Goal: Check status: Check status

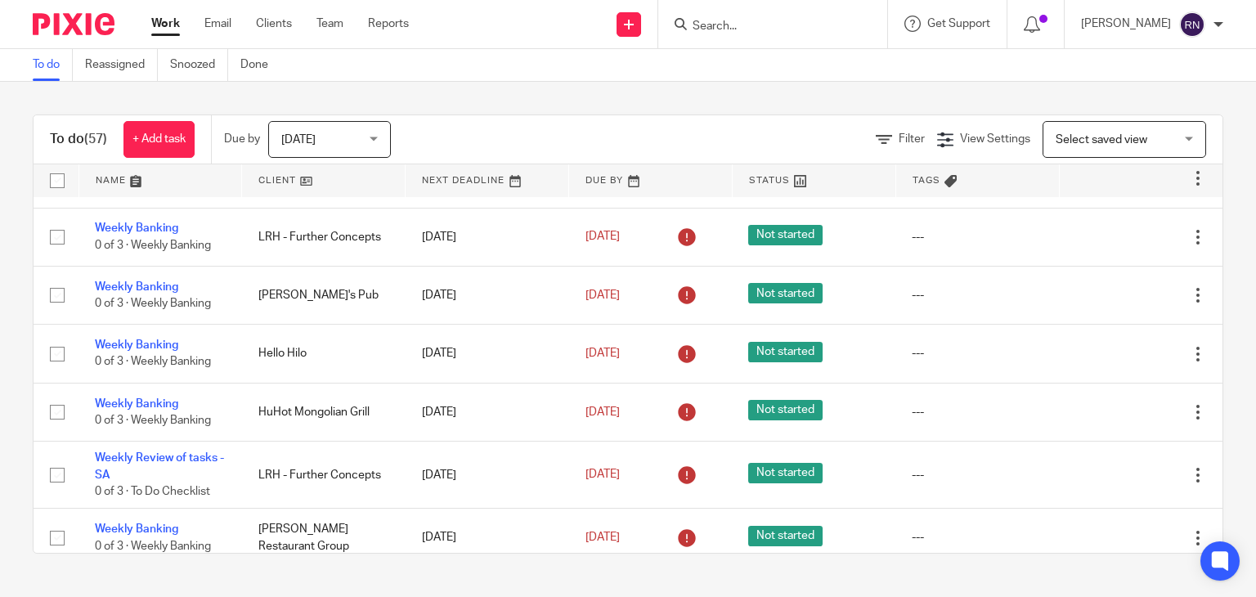
scroll to position [3823, 0]
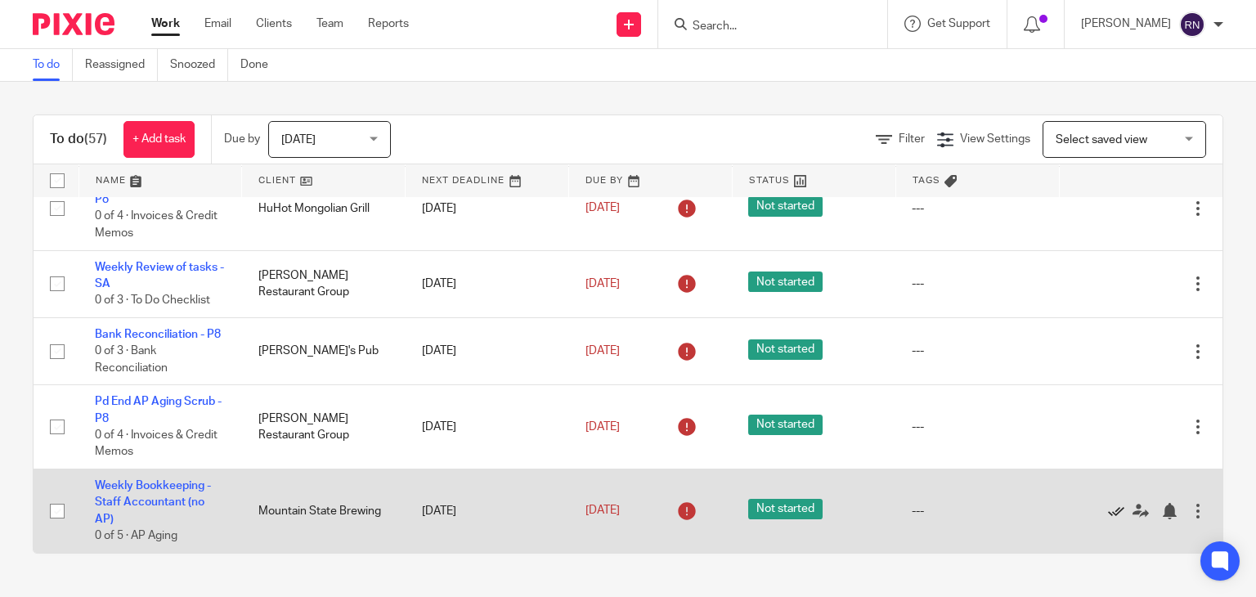
click at [1108, 510] on icon at bounding box center [1116, 511] width 16 height 16
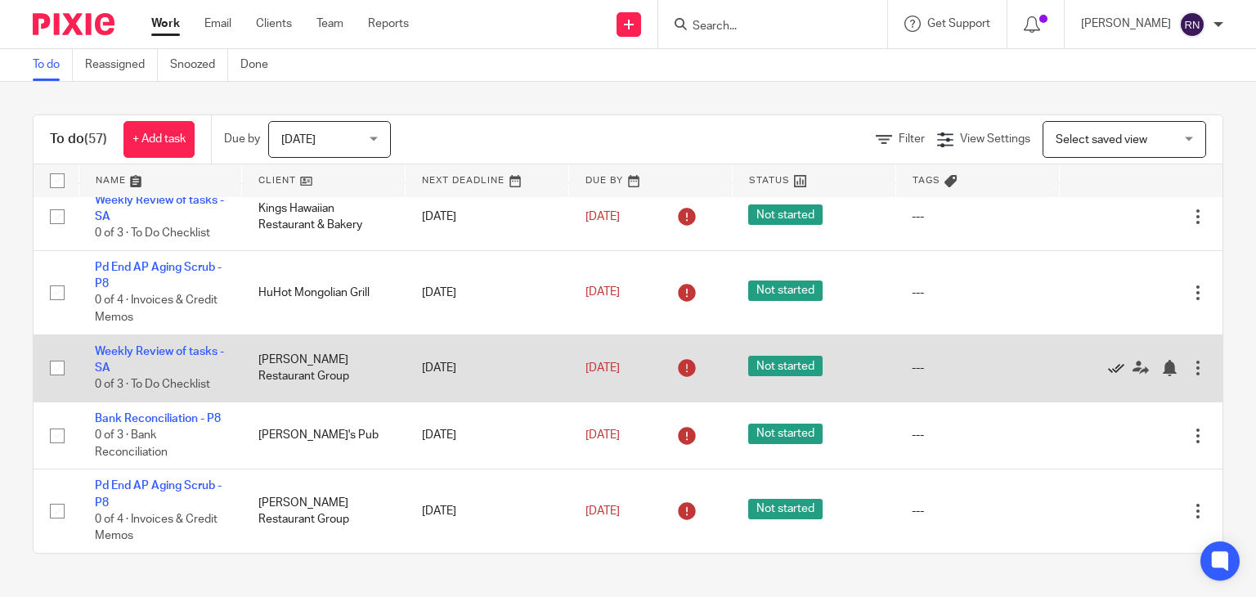
click at [1108, 360] on icon at bounding box center [1116, 368] width 16 height 16
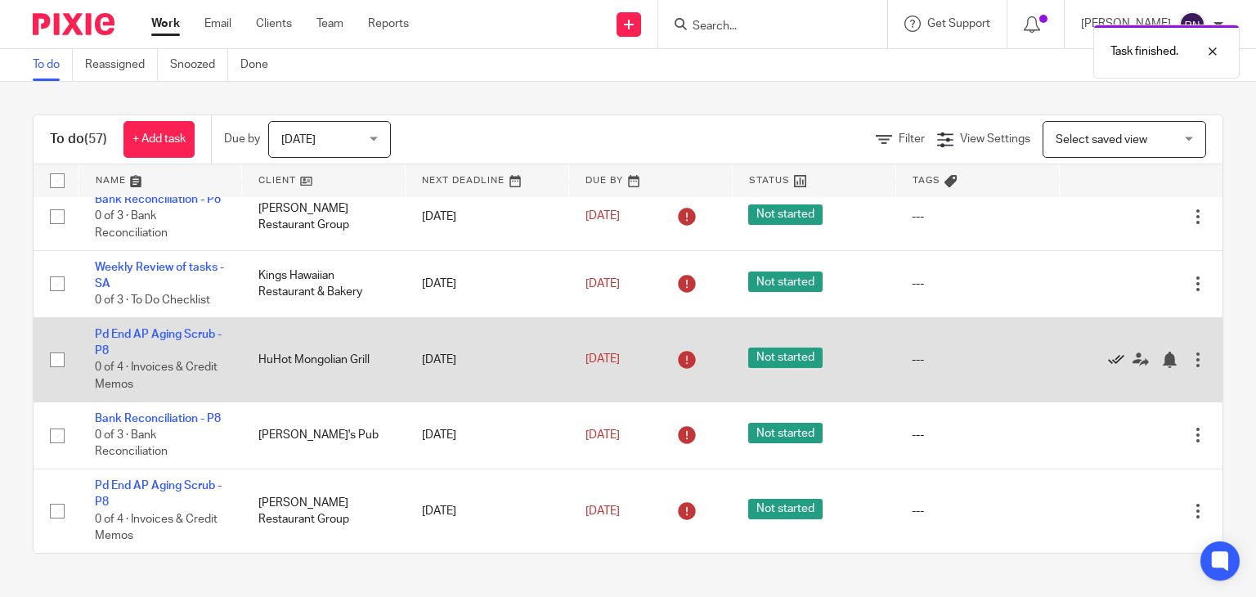
scroll to position [3666, 0]
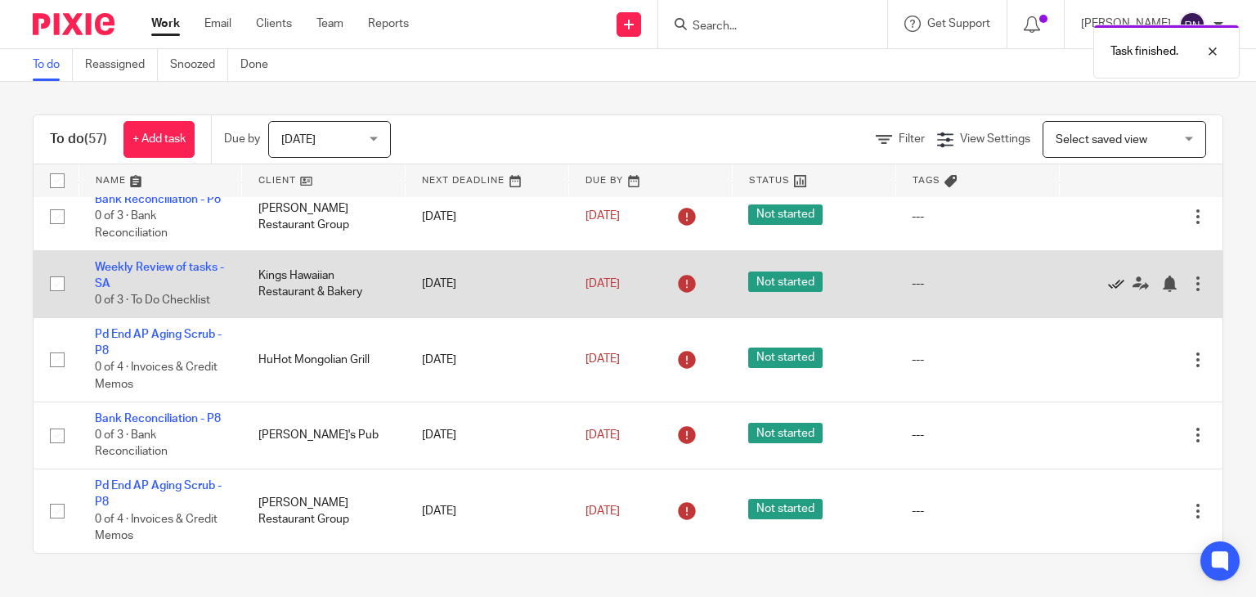
click at [1108, 276] on icon at bounding box center [1116, 284] width 16 height 16
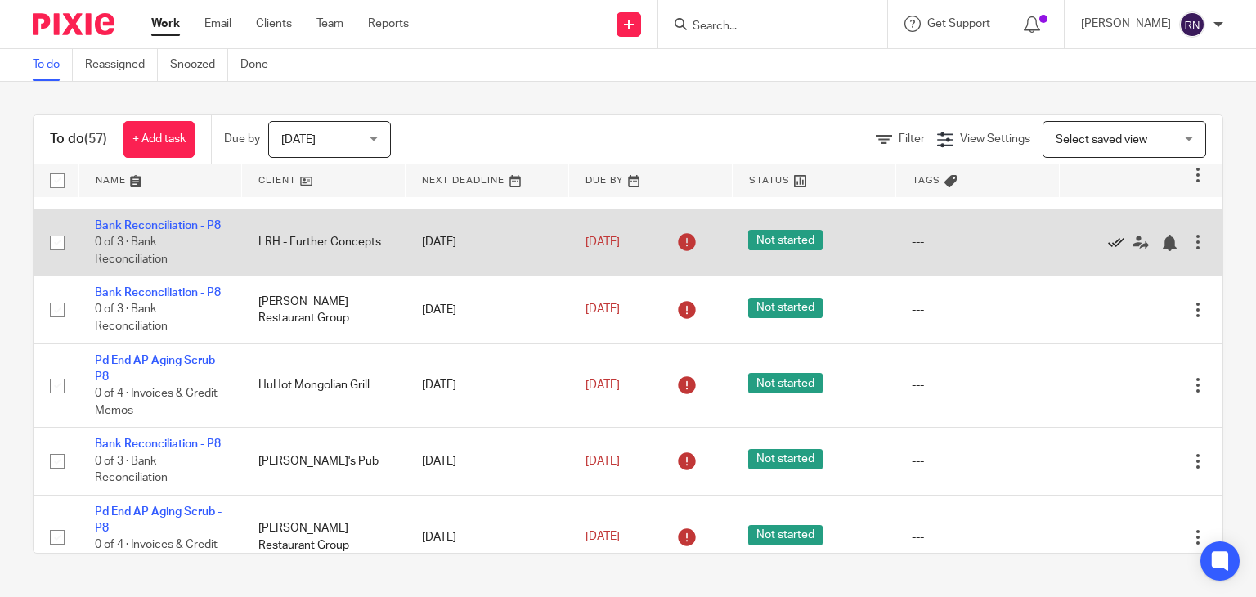
scroll to position [3444, 0]
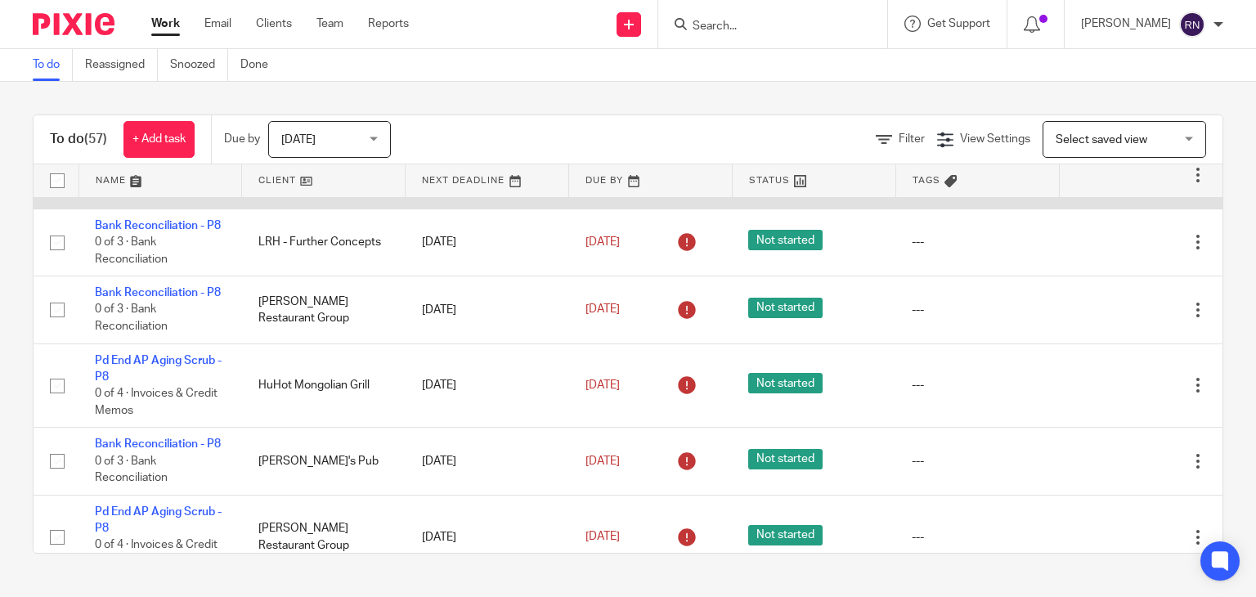
click at [1108, 183] on icon at bounding box center [1116, 175] width 16 height 16
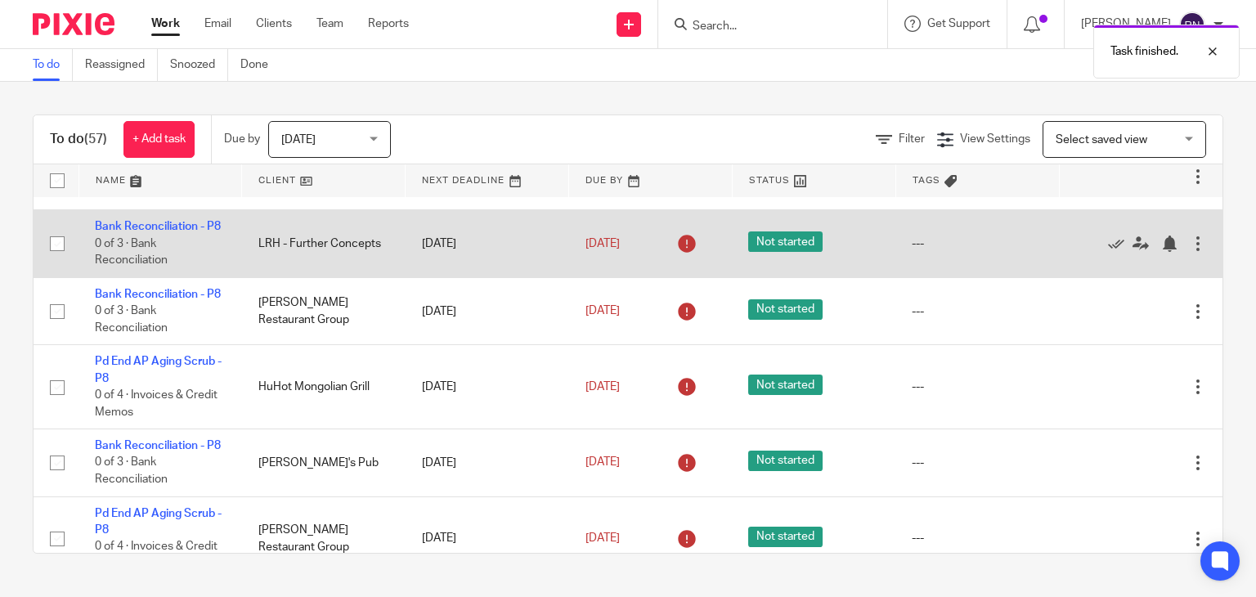
scroll to position [3374, 0]
click at [1190, 253] on div at bounding box center [1198, 244] width 16 height 16
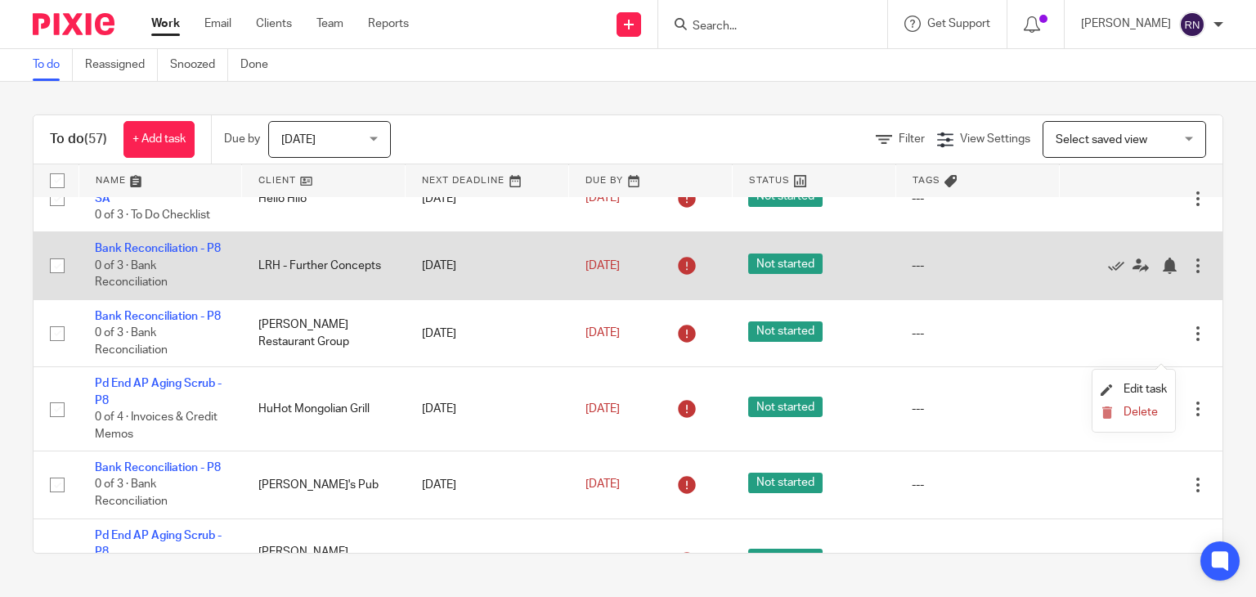
scroll to position [3351, 0]
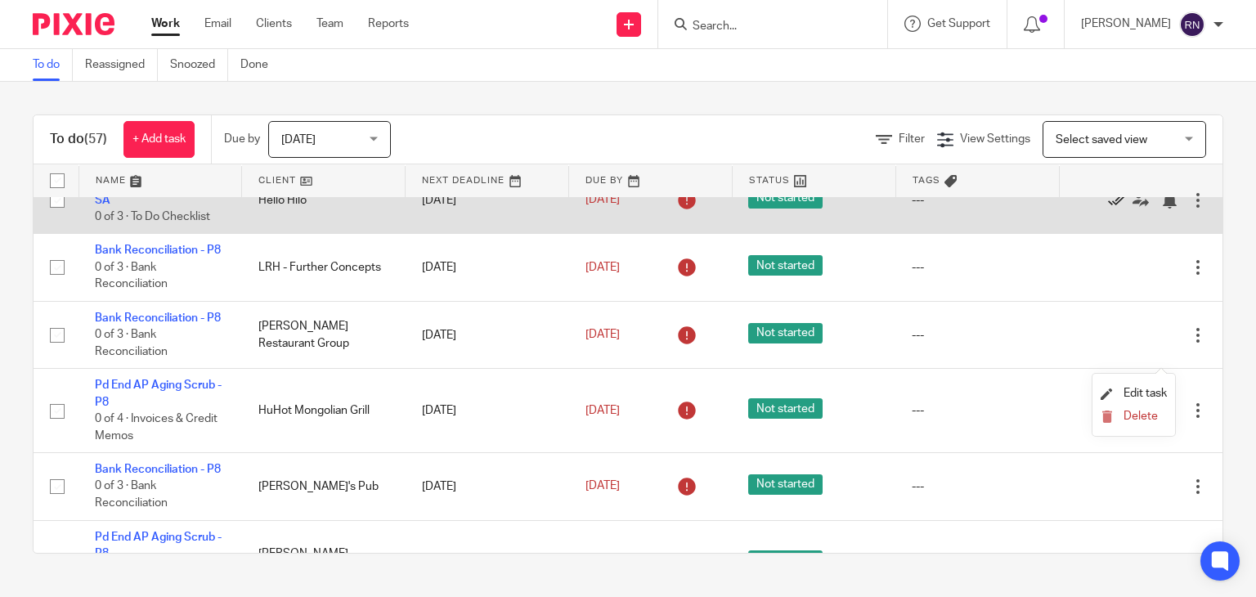
click at [1108, 209] on icon at bounding box center [1116, 200] width 16 height 16
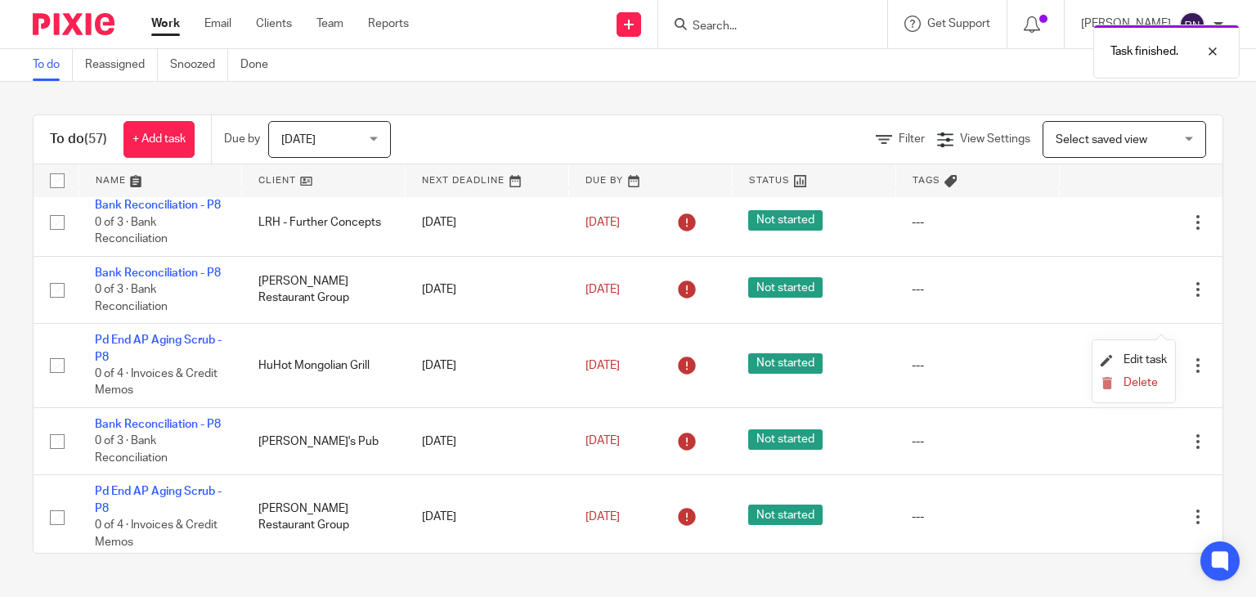
scroll to position [3298, 0]
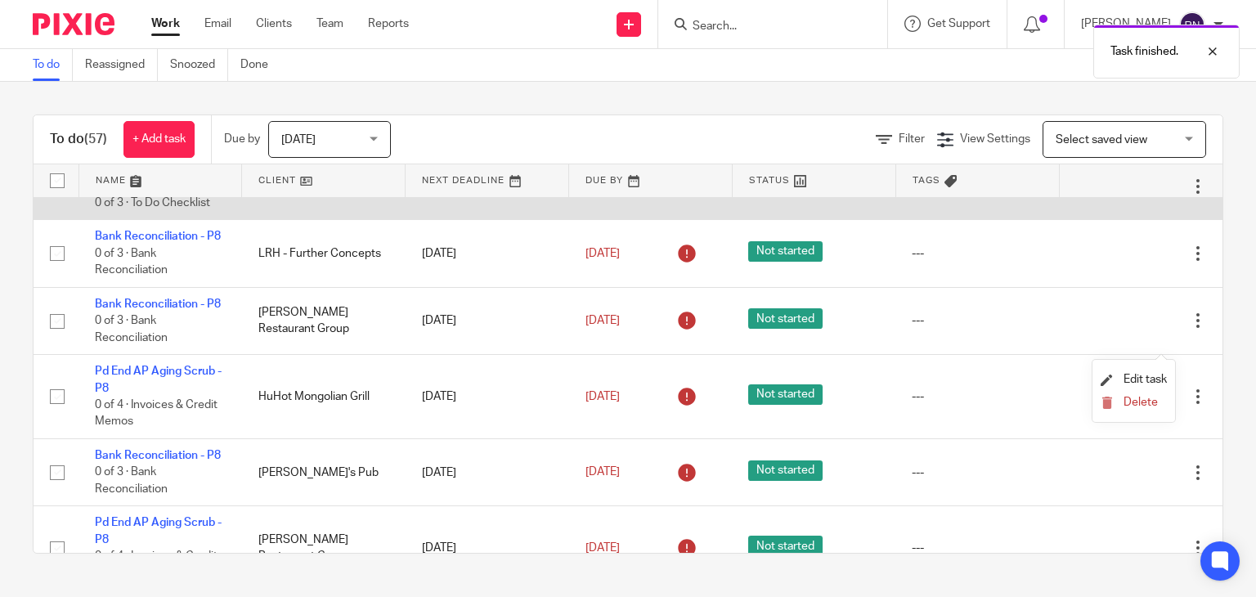
click at [1108, 195] on icon at bounding box center [1116, 186] width 16 height 16
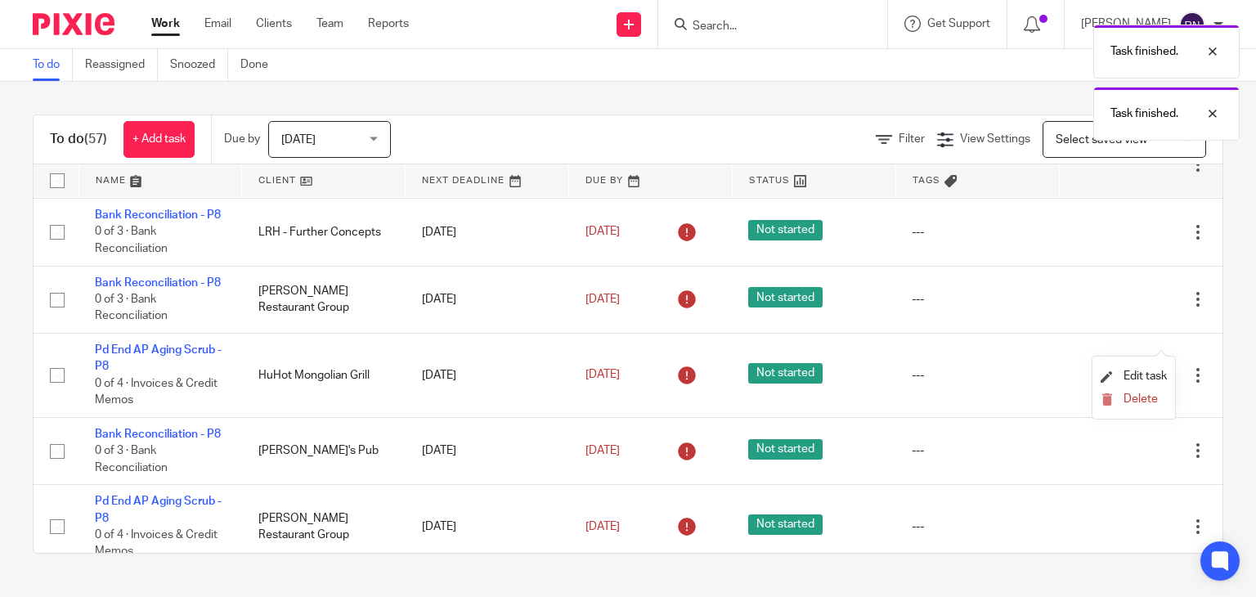
scroll to position [3233, 0]
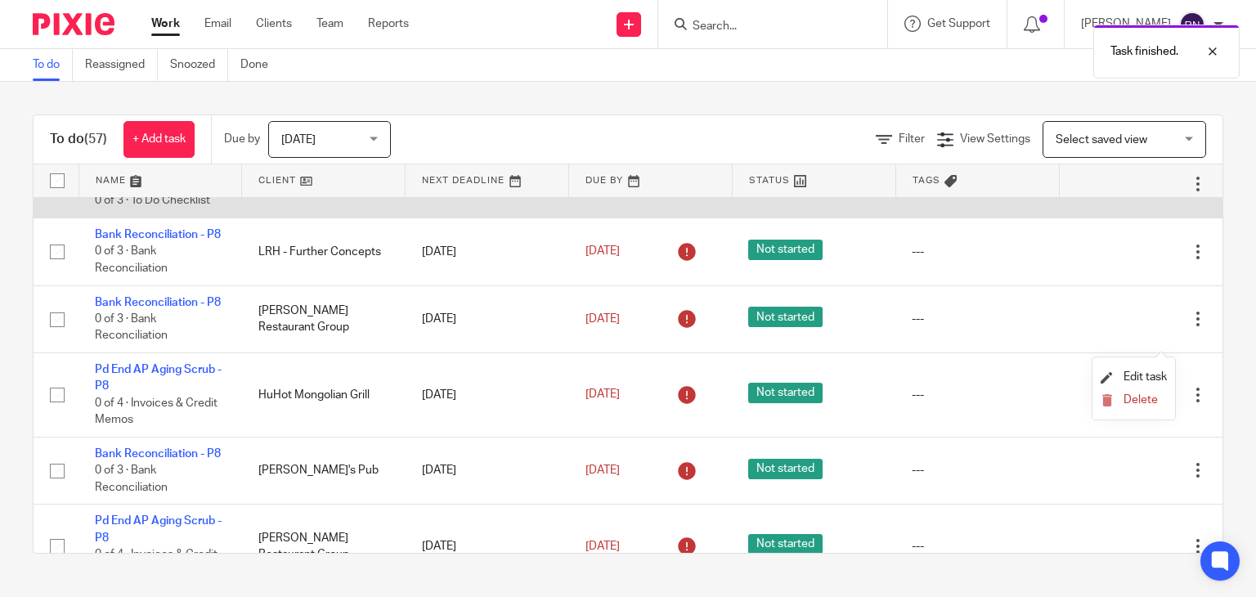
click at [1108, 193] on icon at bounding box center [1116, 185] width 16 height 16
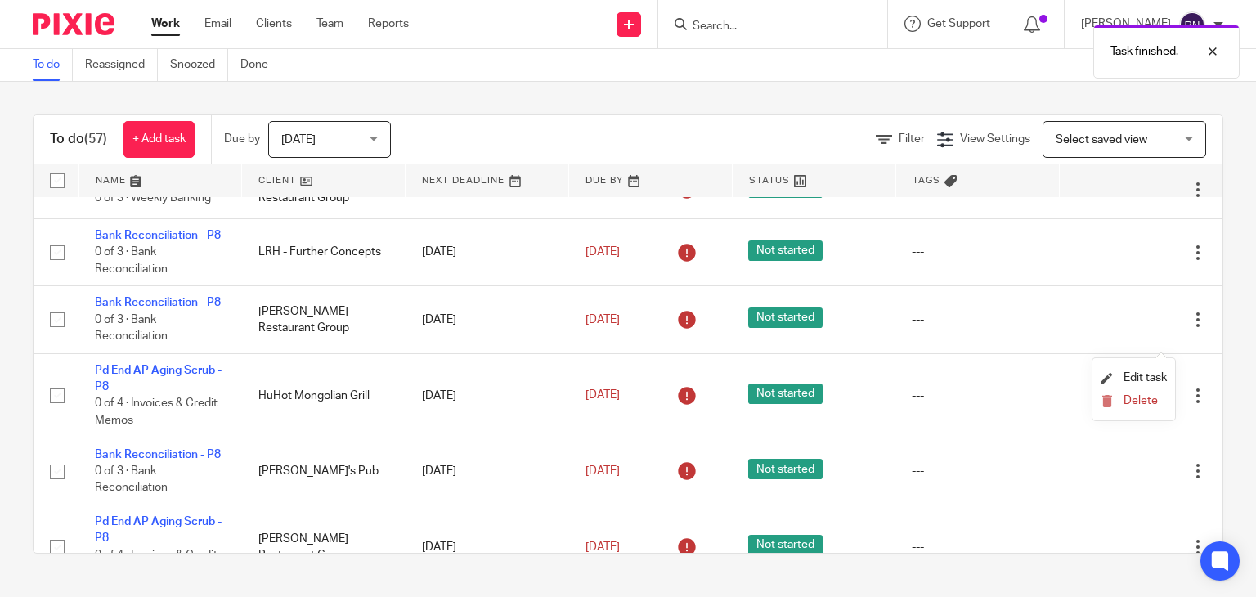
scroll to position [3164, 0]
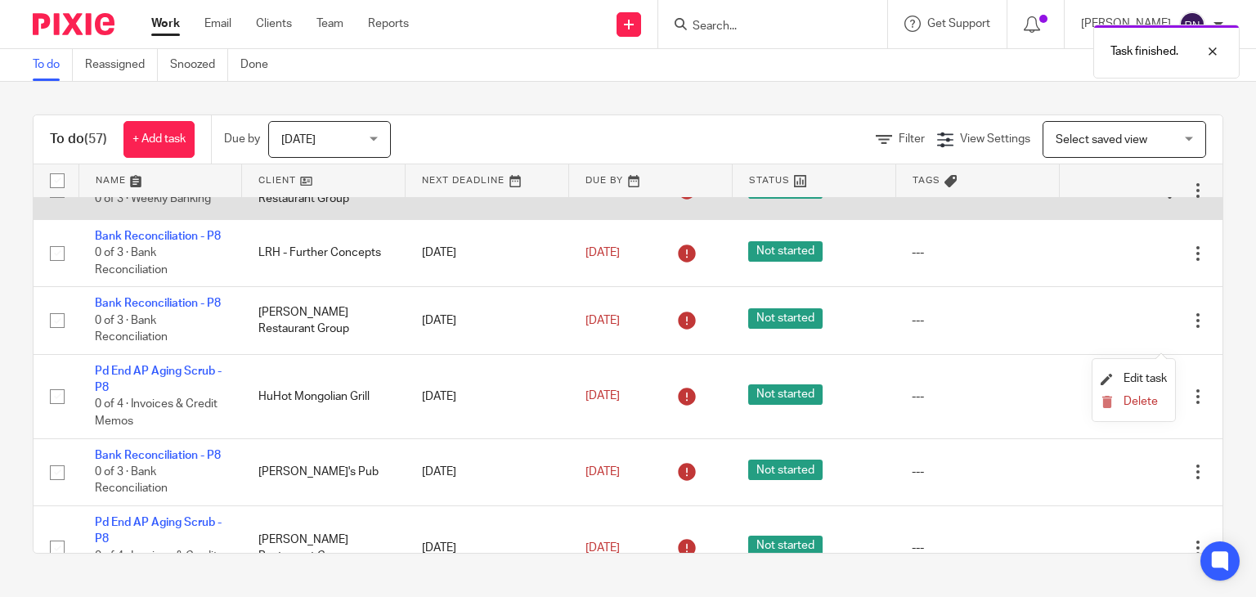
click at [1108, 199] on icon at bounding box center [1116, 190] width 16 height 16
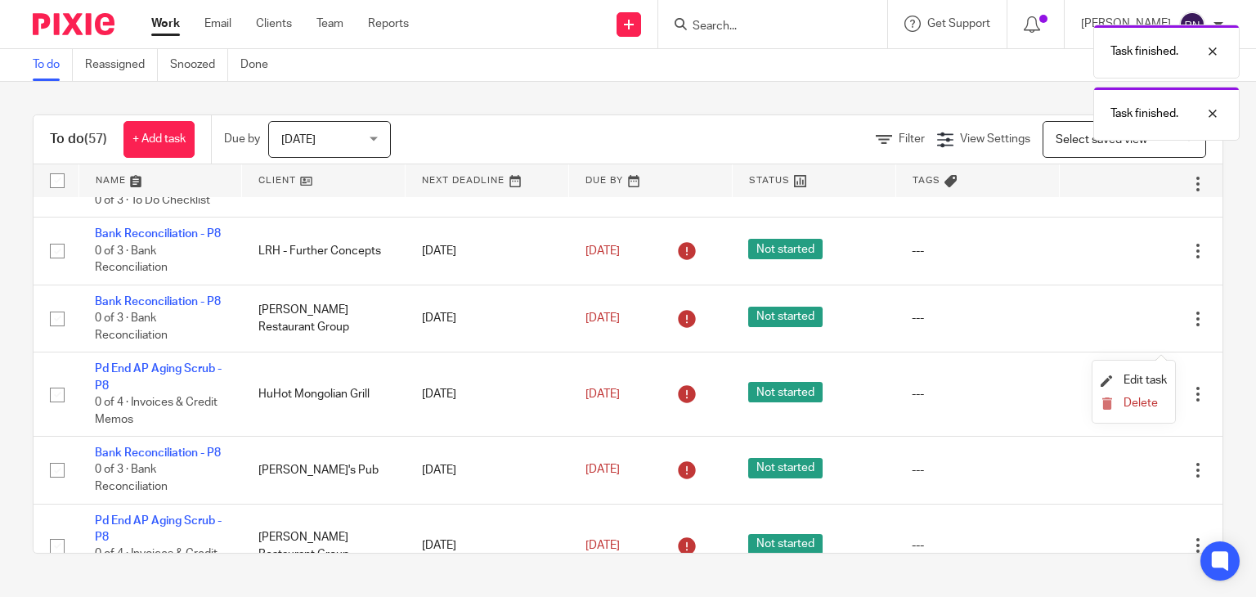
scroll to position [3104, 0]
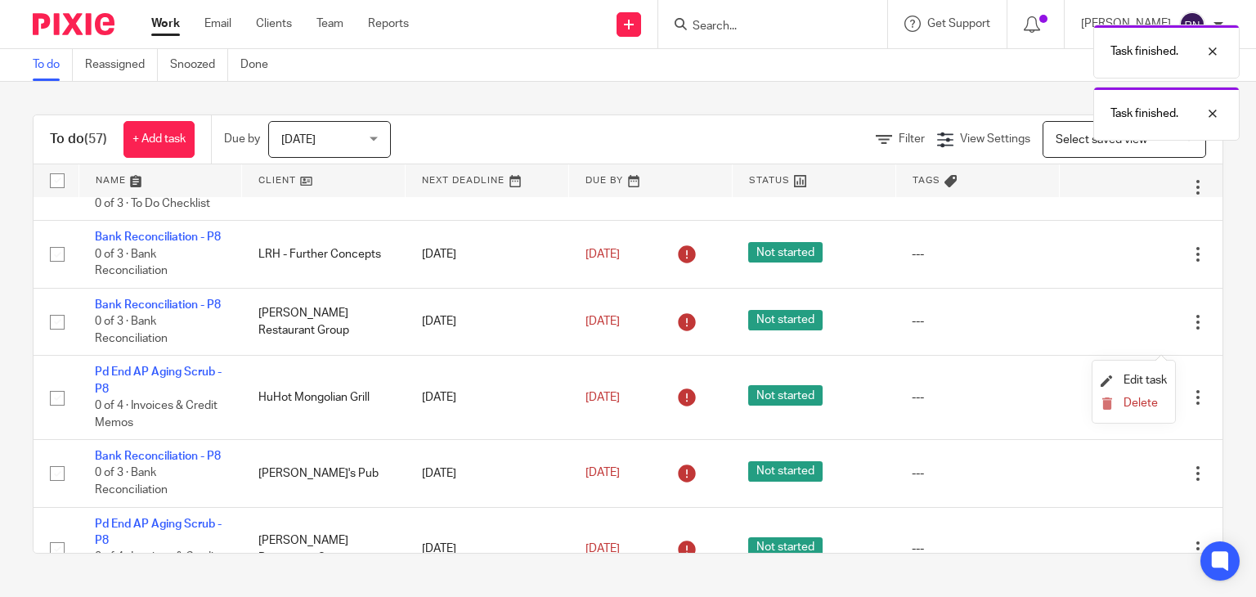
click at [1108, 196] on icon at bounding box center [1116, 187] width 16 height 16
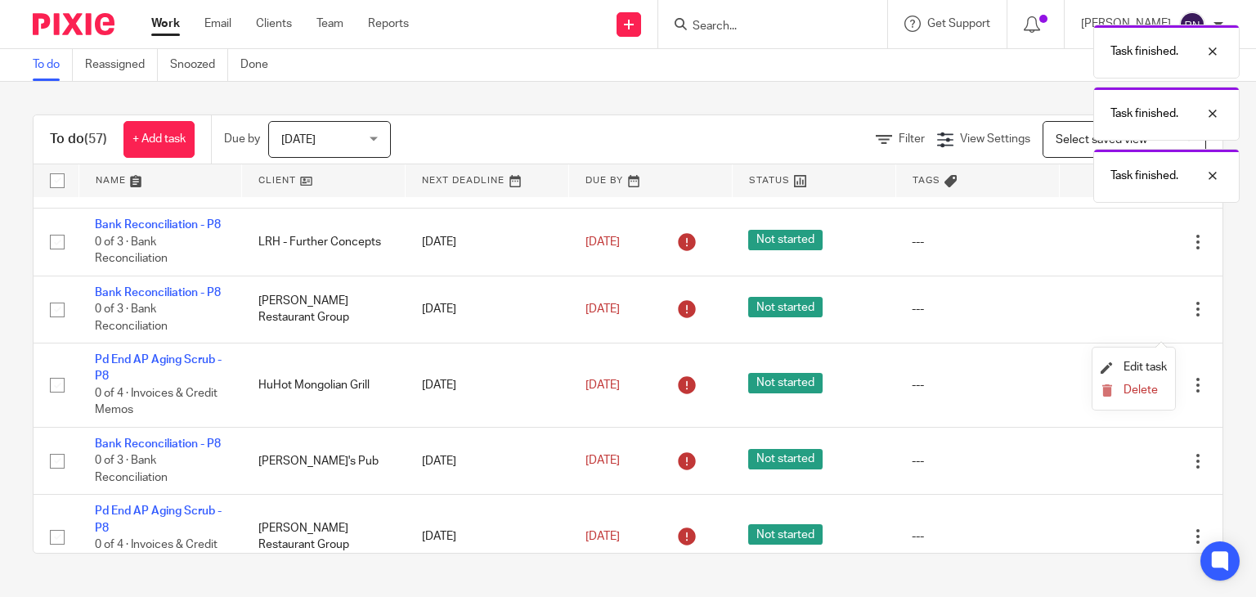
scroll to position [3048, 0]
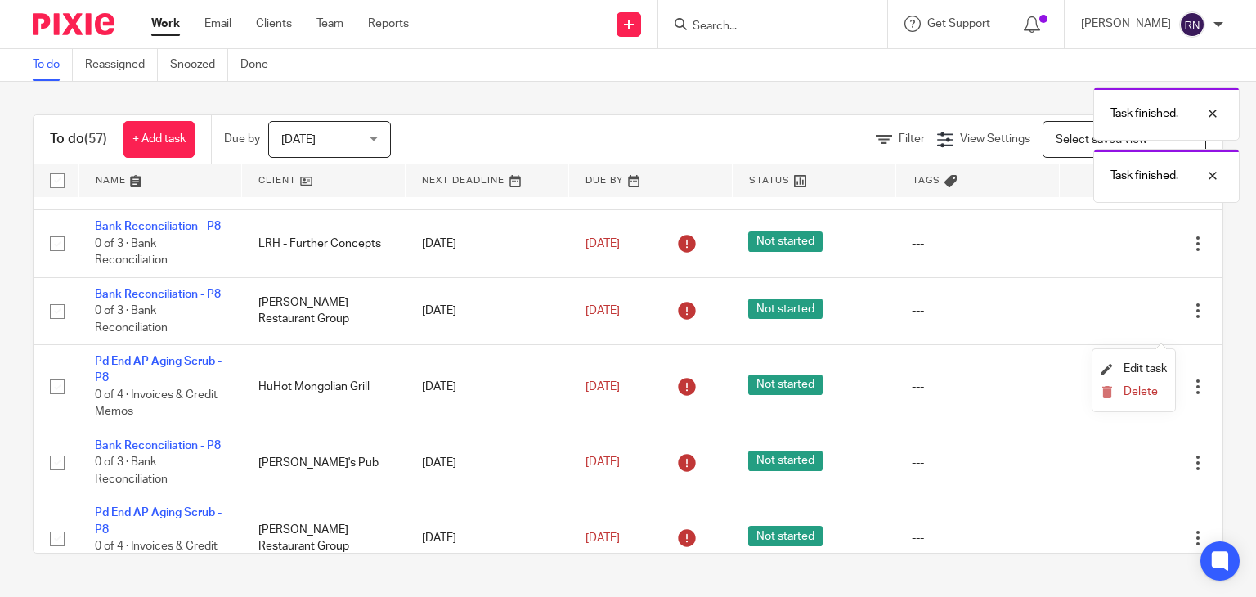
click at [1108, 189] on icon at bounding box center [1116, 181] width 16 height 16
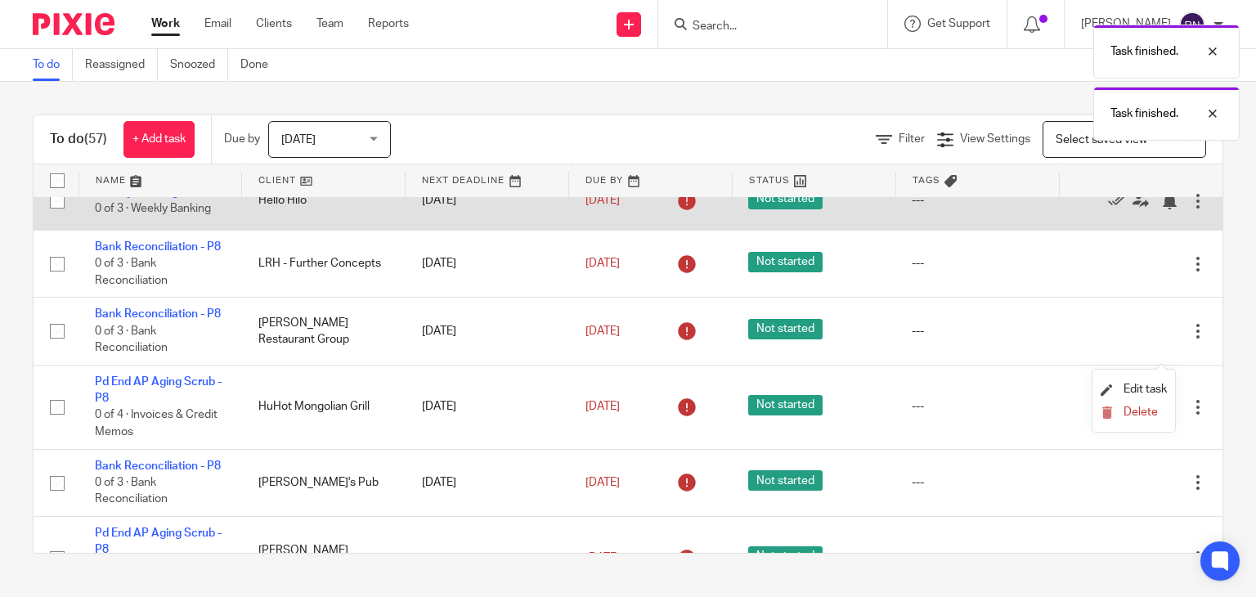
scroll to position [2969, 0]
click at [1108, 210] on icon at bounding box center [1116, 202] width 16 height 16
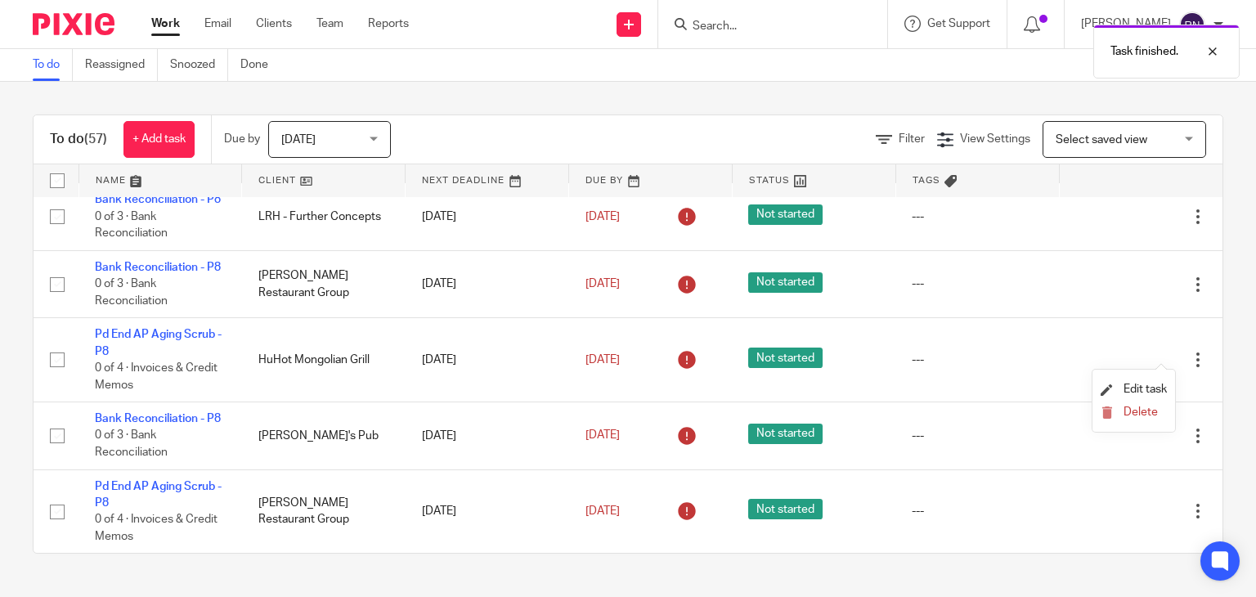
click at [1108, 162] on icon at bounding box center [1116, 154] width 16 height 16
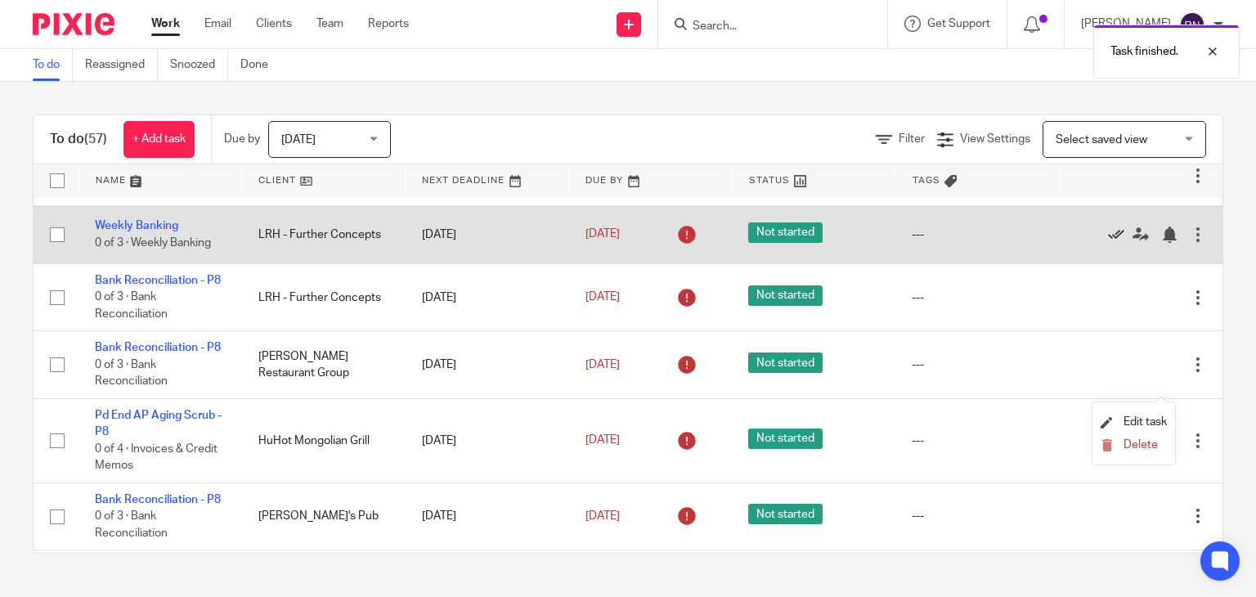
scroll to position [2817, 0]
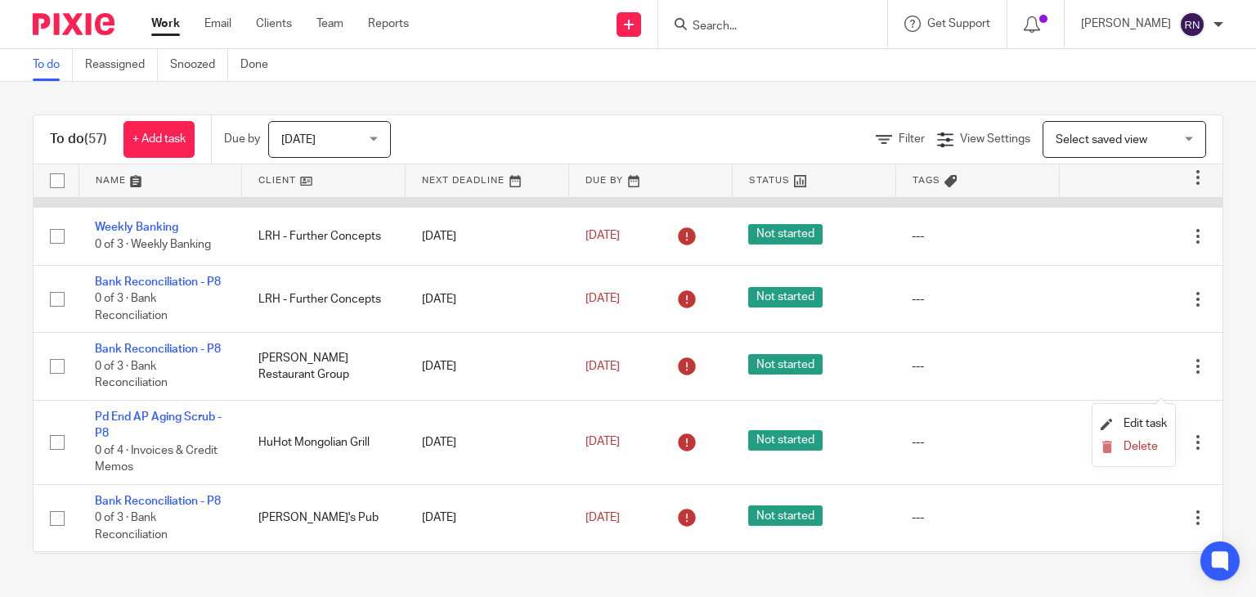
click at [1108, 187] on icon at bounding box center [1116, 178] width 16 height 16
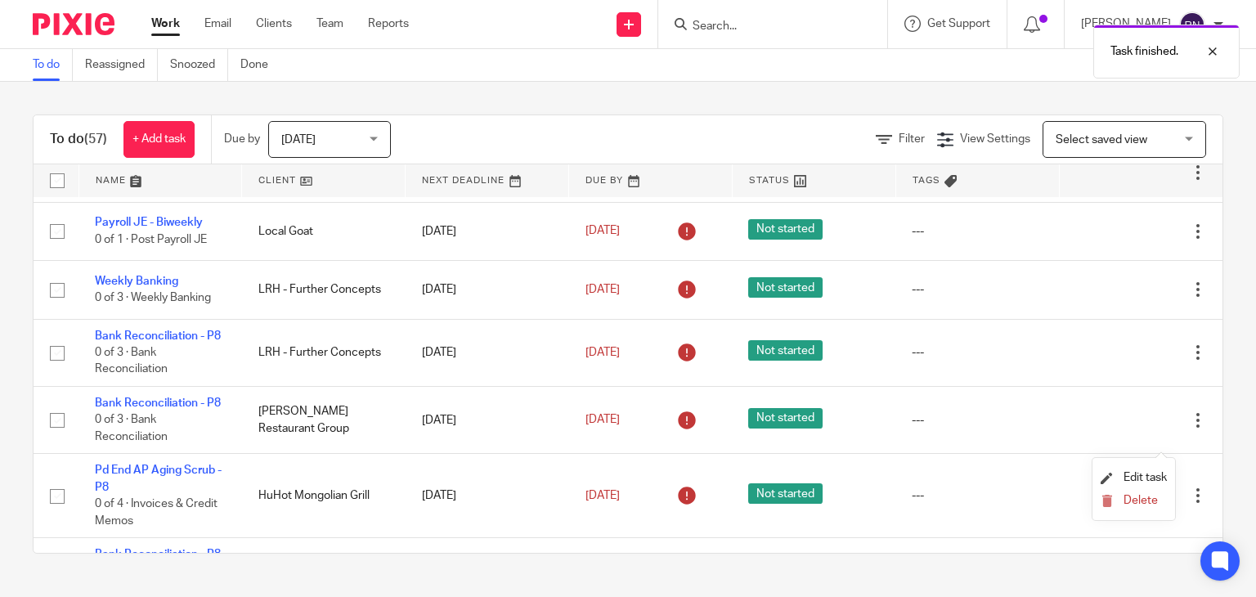
scroll to position [2704, 0]
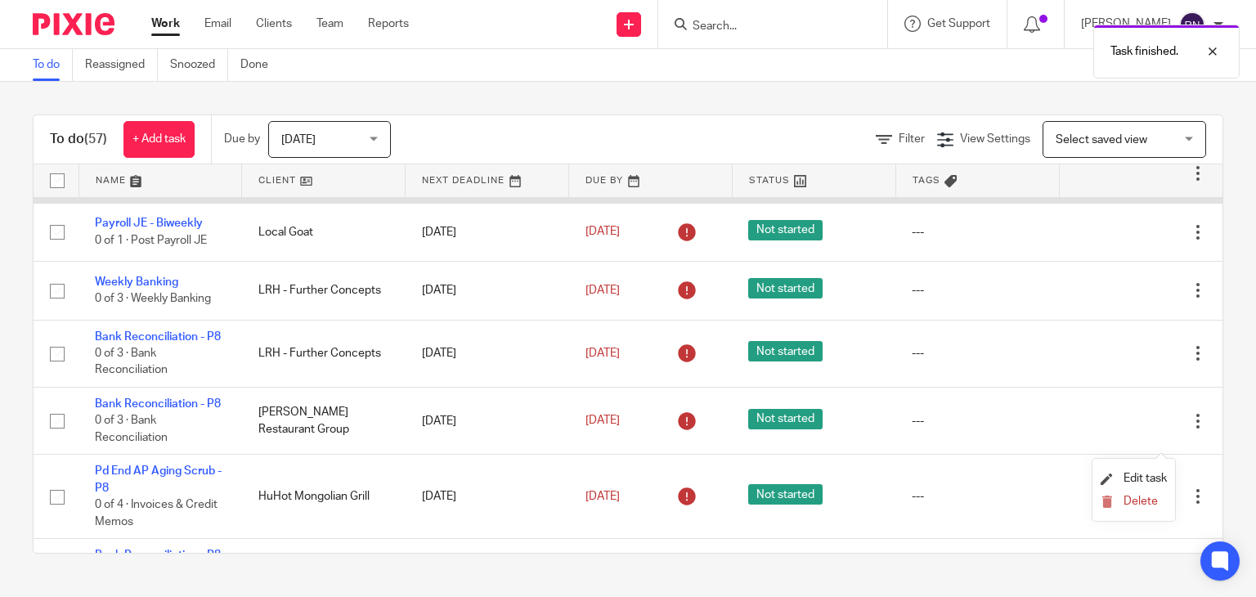
click at [1108, 182] on icon at bounding box center [1116, 174] width 16 height 16
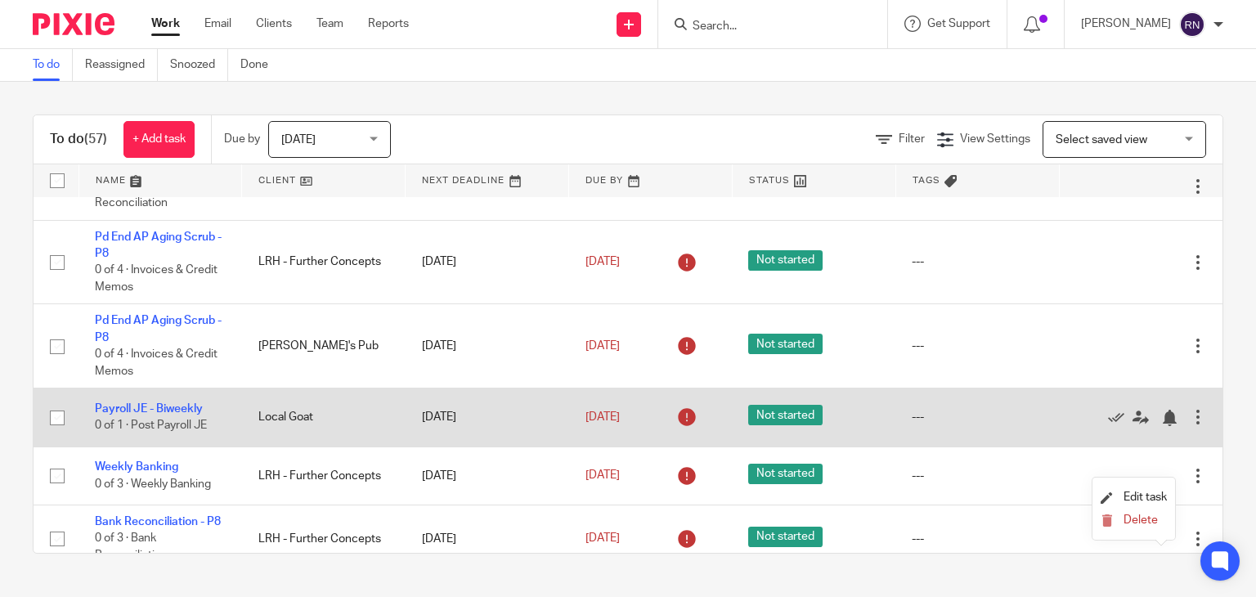
scroll to position [2458, 0]
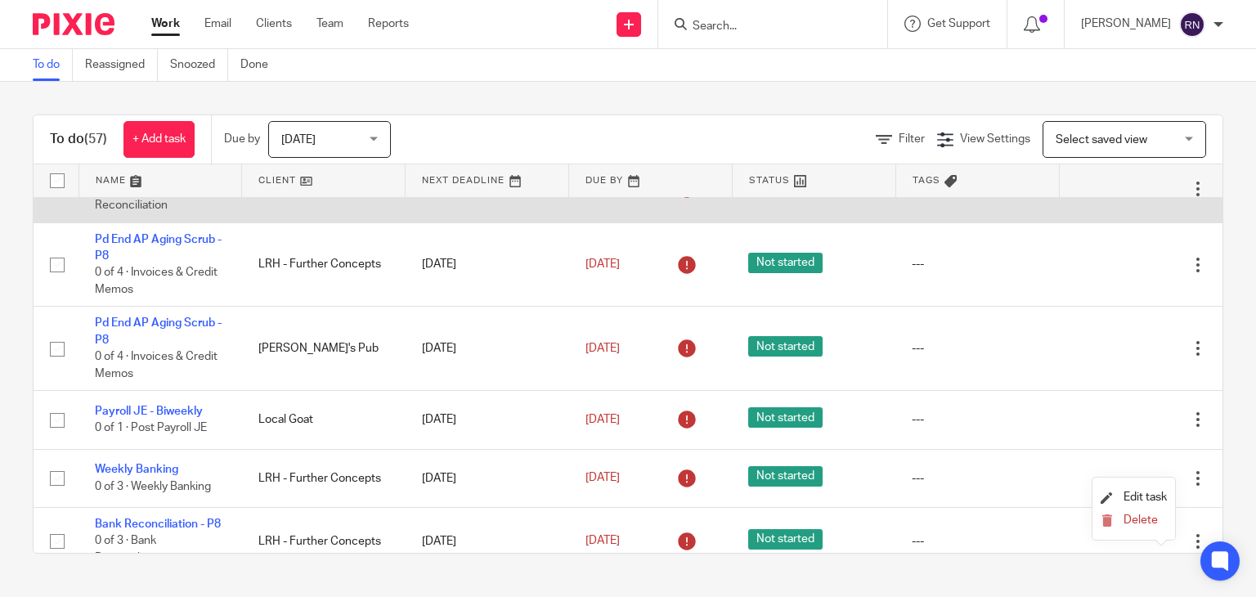
click at [1108, 197] on icon at bounding box center [1116, 189] width 16 height 16
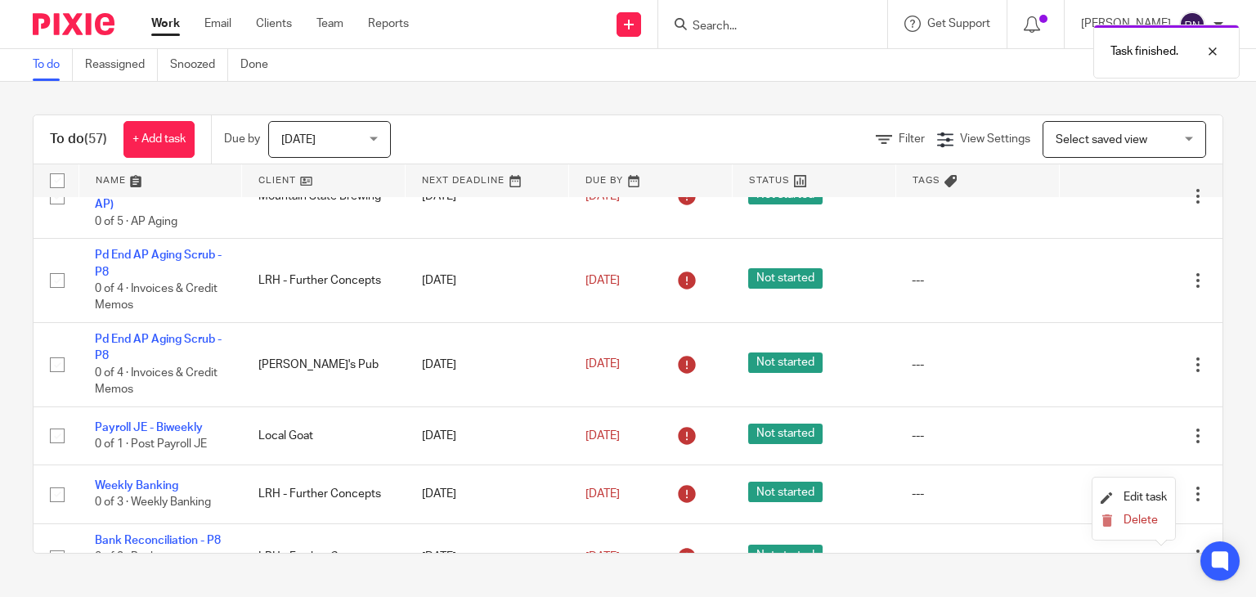
scroll to position [2374, 0]
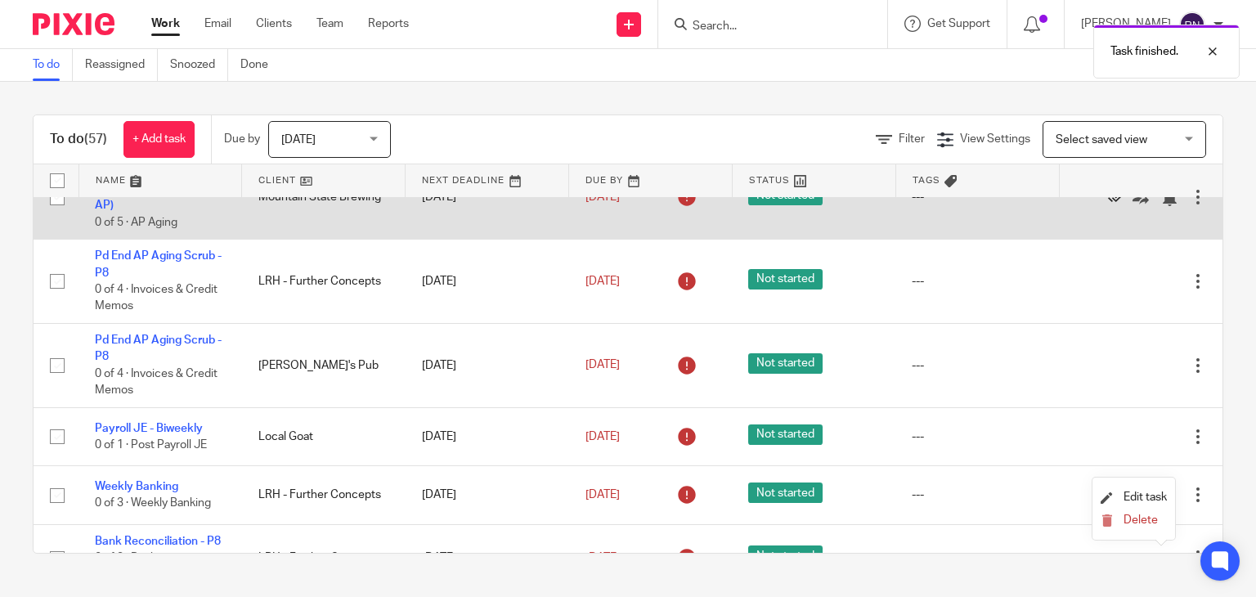
click at [1108, 206] on icon at bounding box center [1116, 198] width 16 height 16
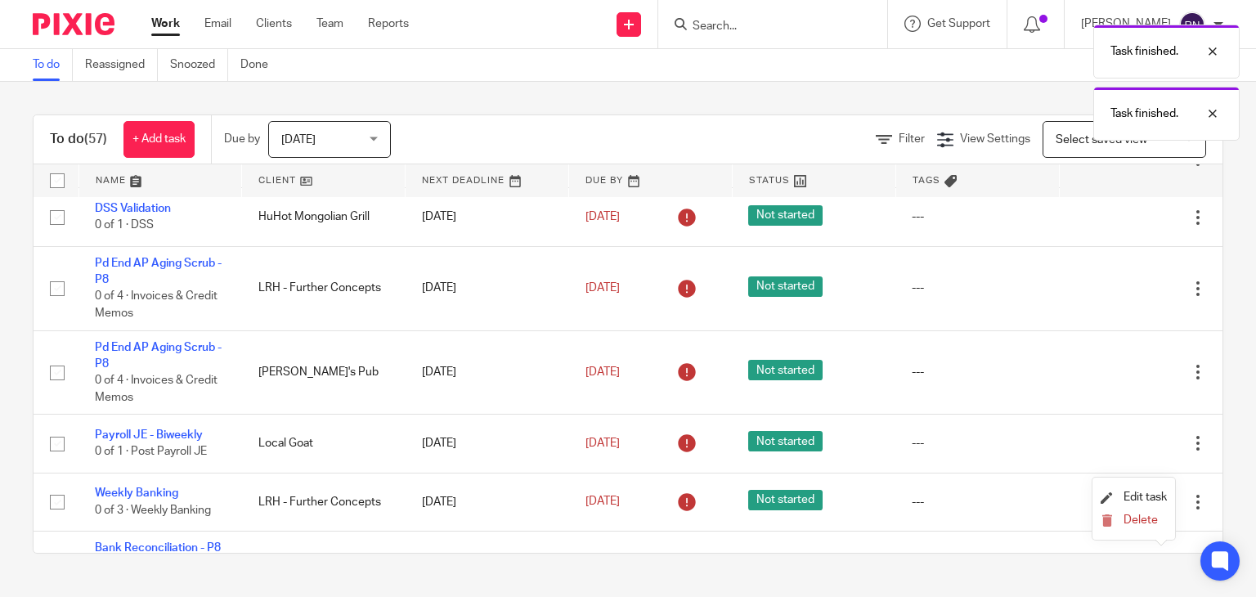
scroll to position [2282, 0]
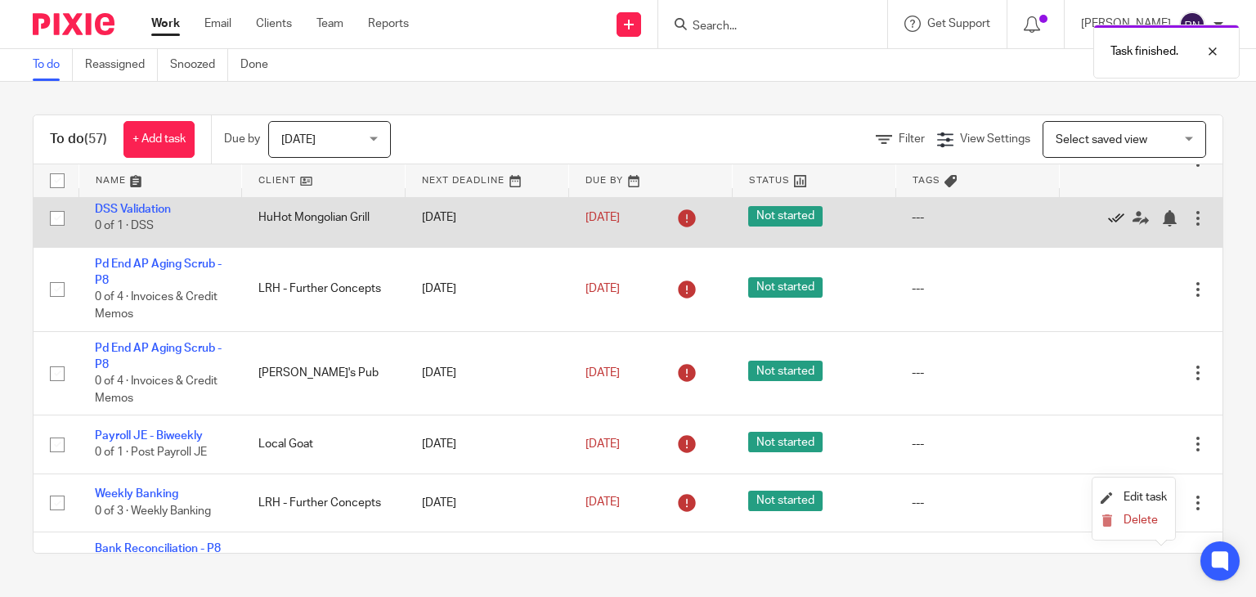
click at [1108, 227] on icon at bounding box center [1116, 218] width 16 height 16
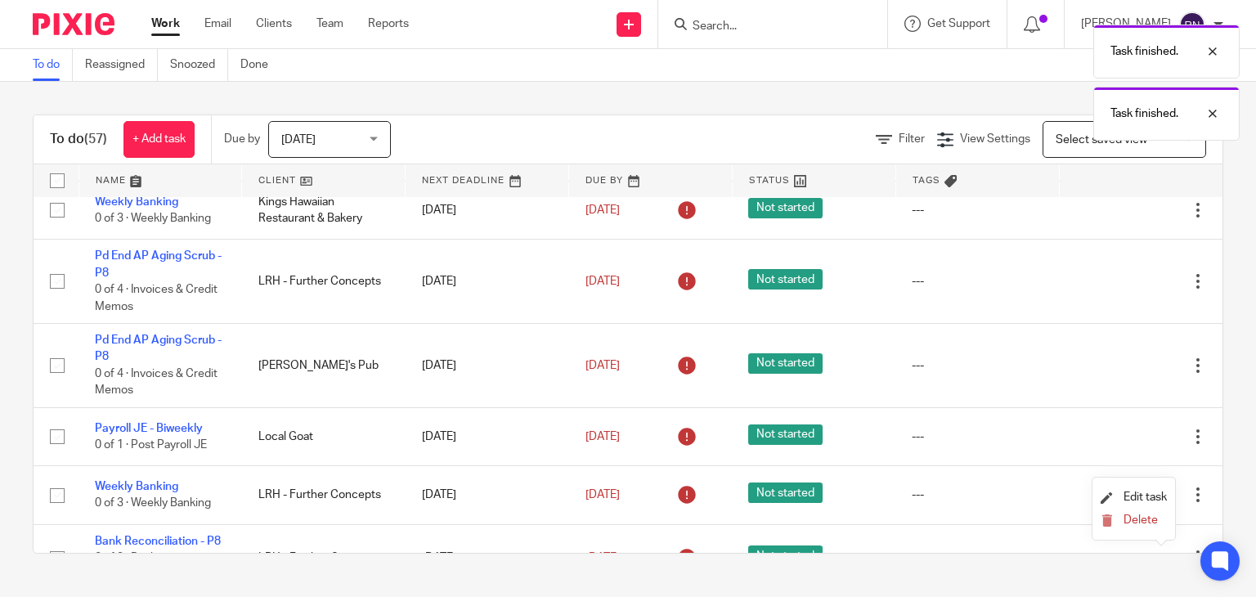
scroll to position [2231, 0]
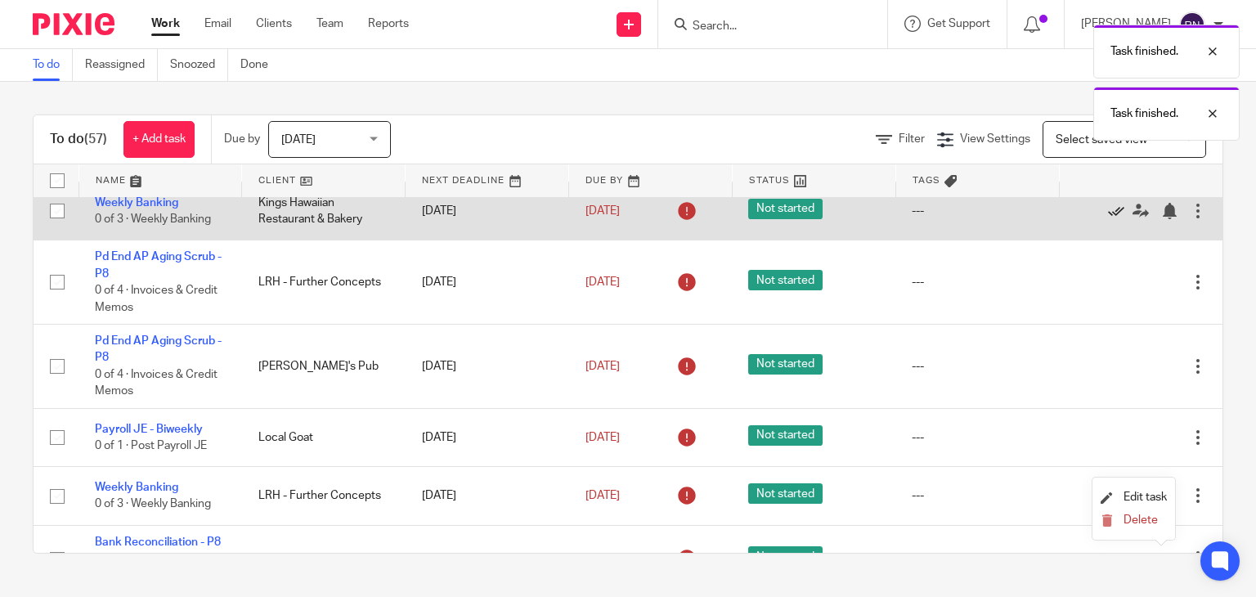
click at [1108, 219] on icon at bounding box center [1116, 211] width 16 height 16
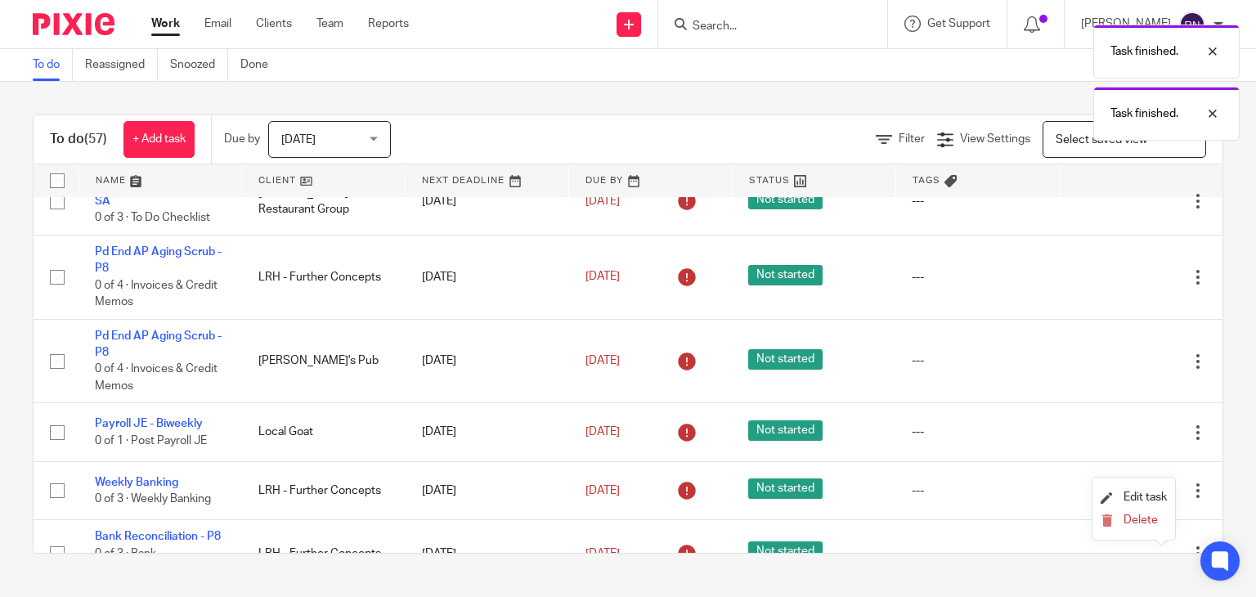
scroll to position [2178, 0]
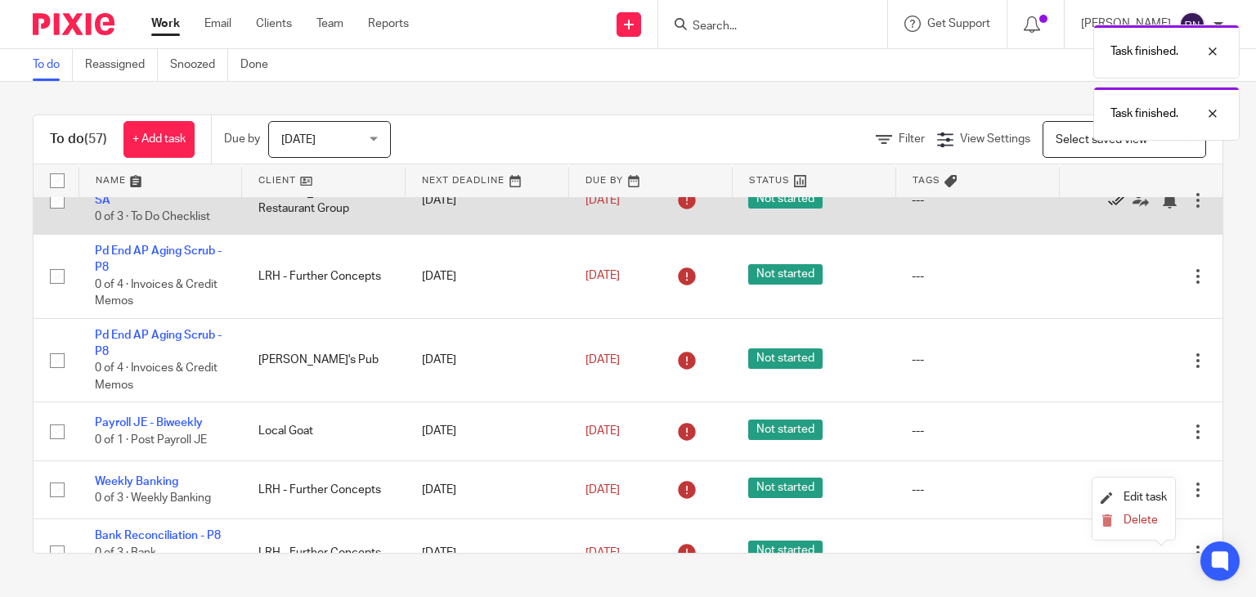
click at [1108, 209] on icon at bounding box center [1116, 200] width 16 height 16
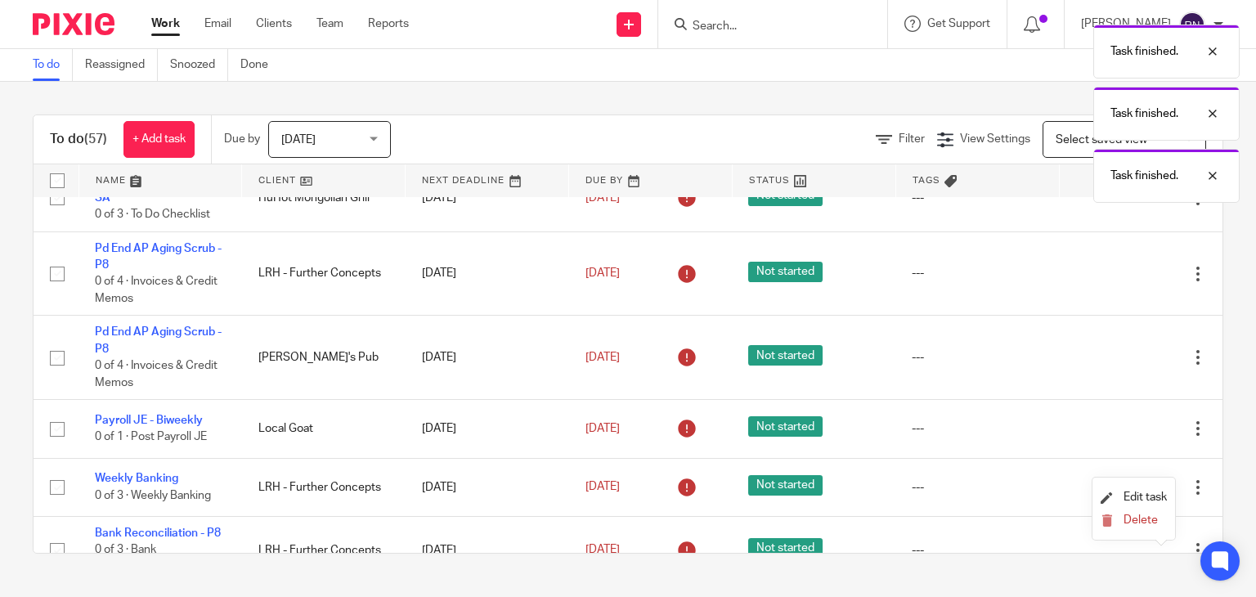
scroll to position [2113, 0]
click at [1108, 207] on icon at bounding box center [1116, 199] width 16 height 16
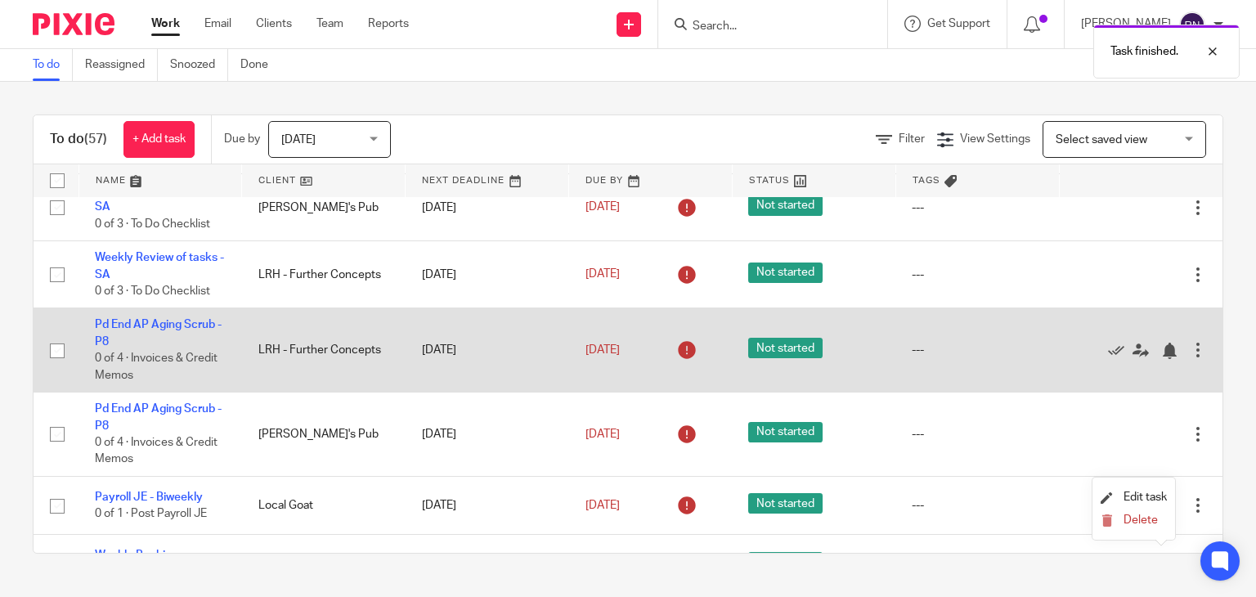
scroll to position [1967, 0]
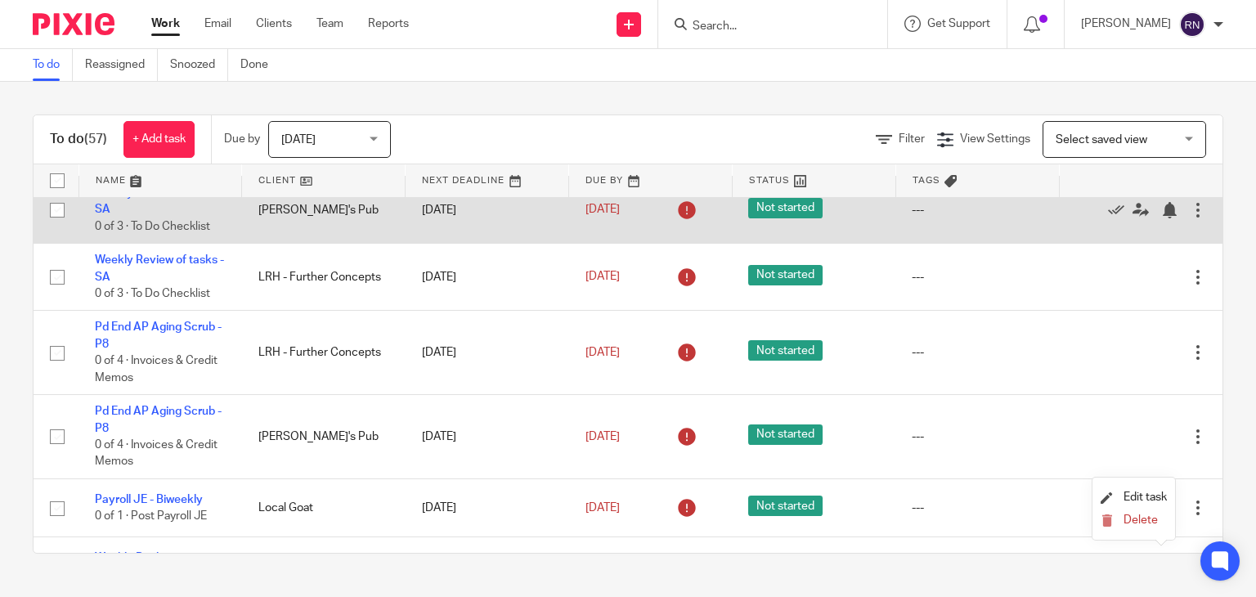
click at [1076, 218] on div at bounding box center [1133, 209] width 115 height 16
click at [1108, 218] on icon at bounding box center [1116, 210] width 16 height 16
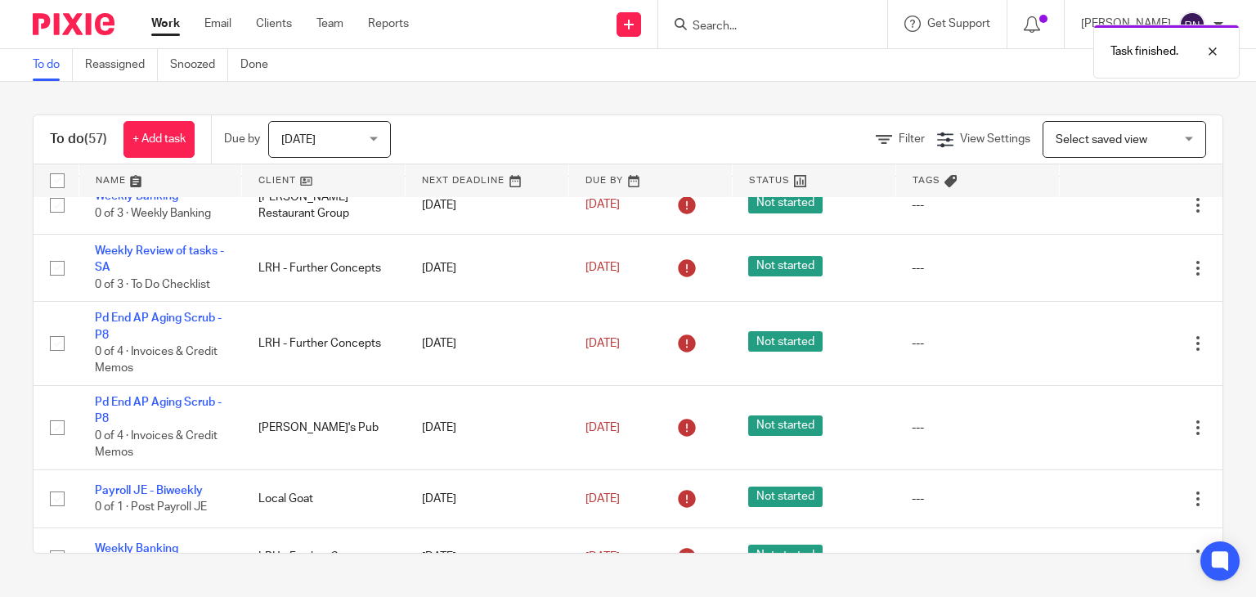
scroll to position [1905, 0]
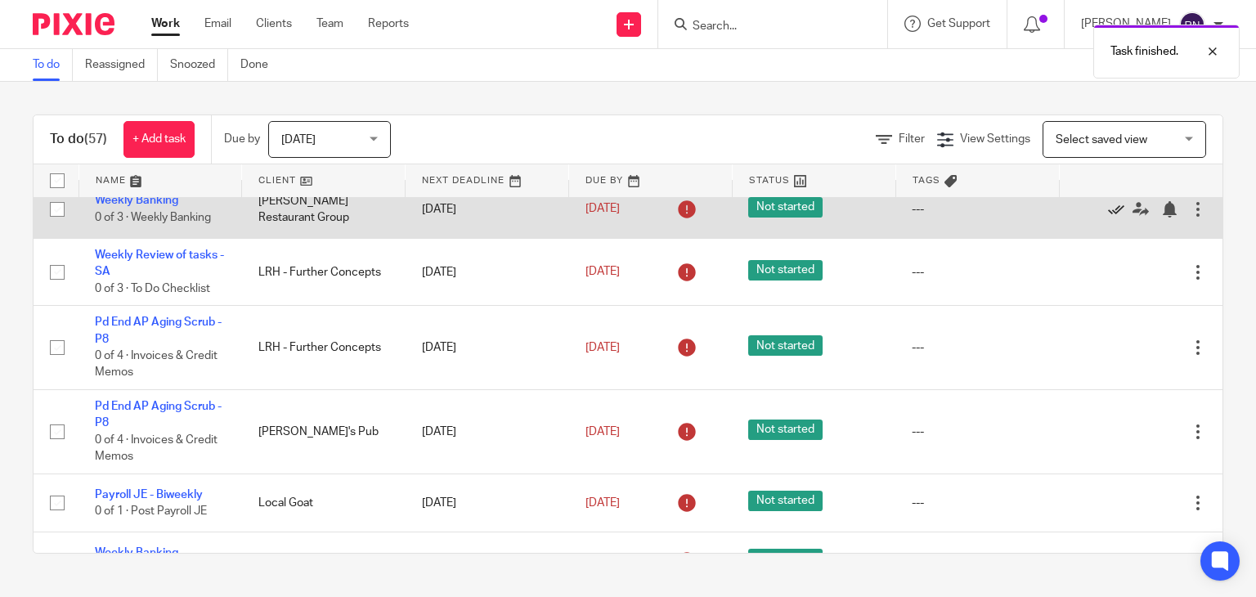
click at [1108, 218] on icon at bounding box center [1116, 209] width 16 height 16
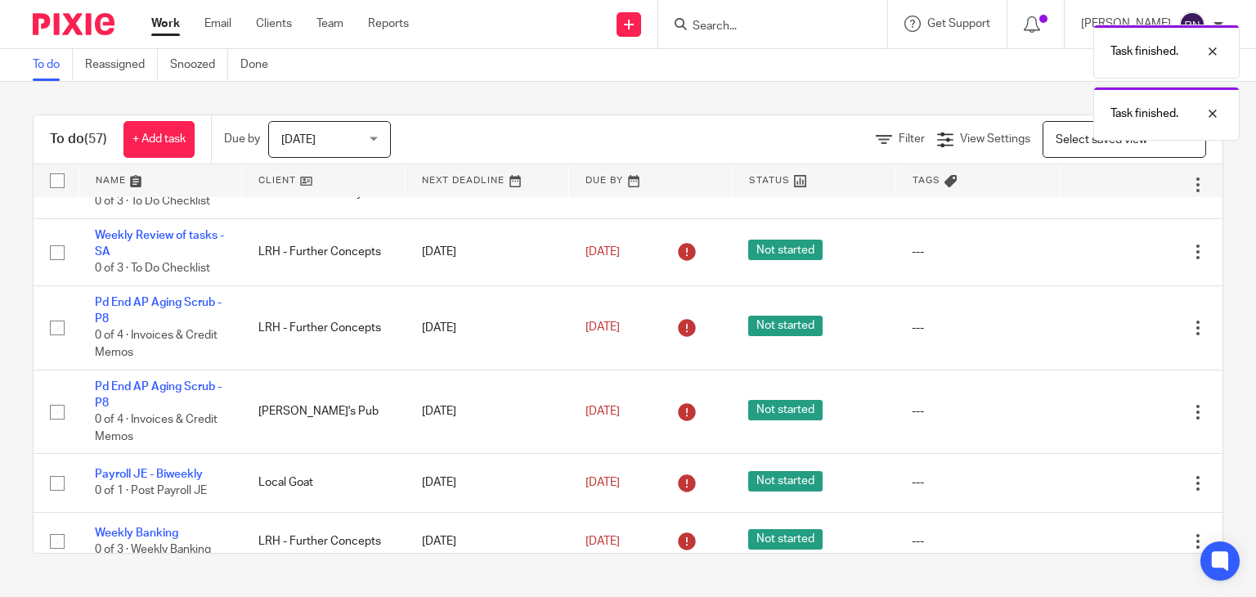
scroll to position [1861, 0]
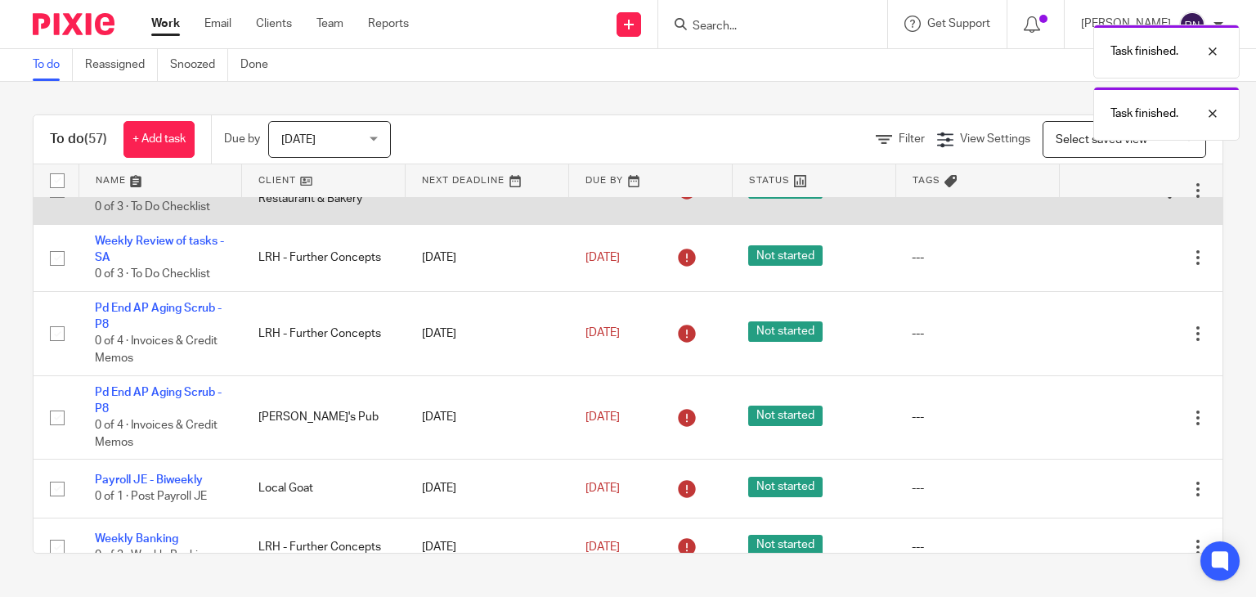
click at [1108, 199] on icon at bounding box center [1116, 190] width 16 height 16
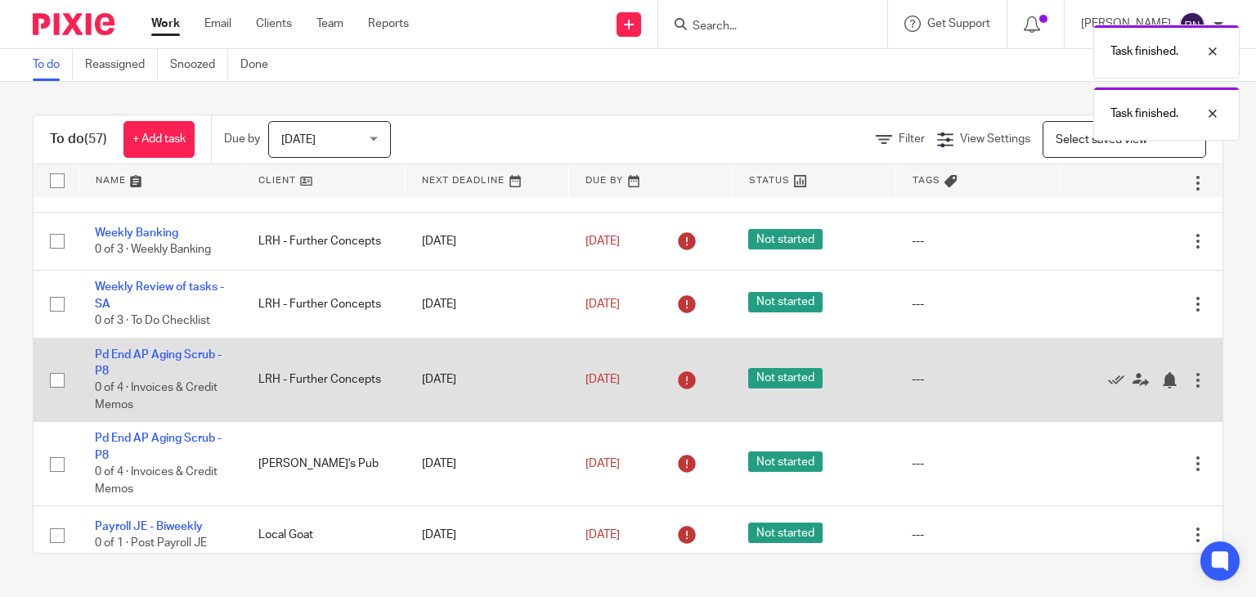
scroll to position [1729, 0]
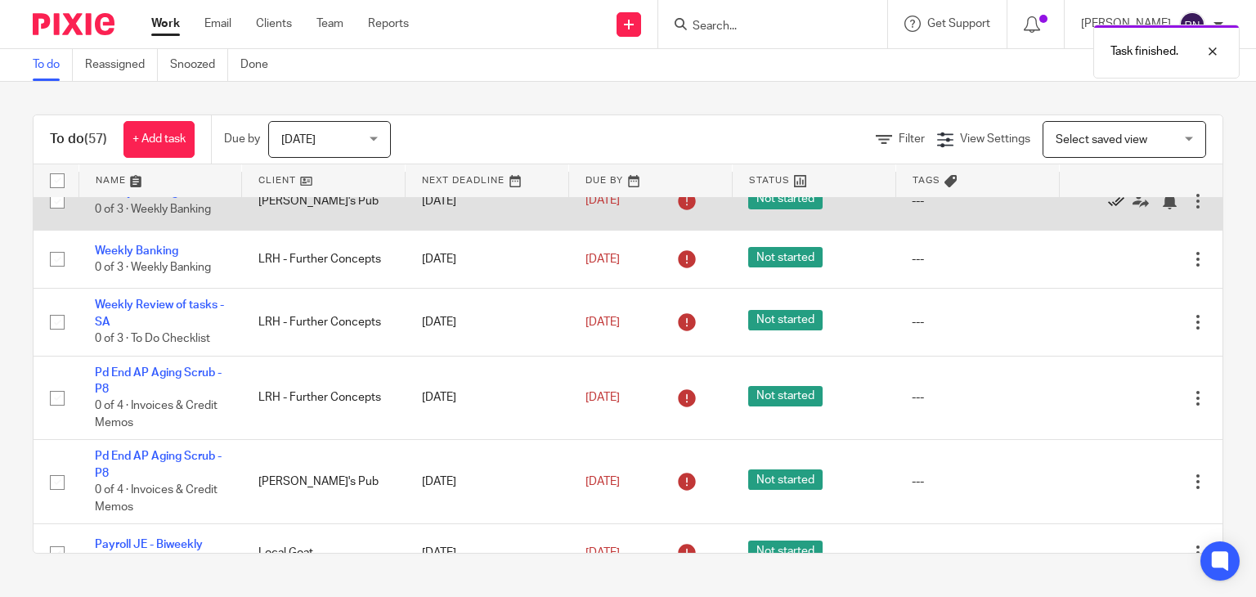
click at [1108, 209] on icon at bounding box center [1116, 201] width 16 height 16
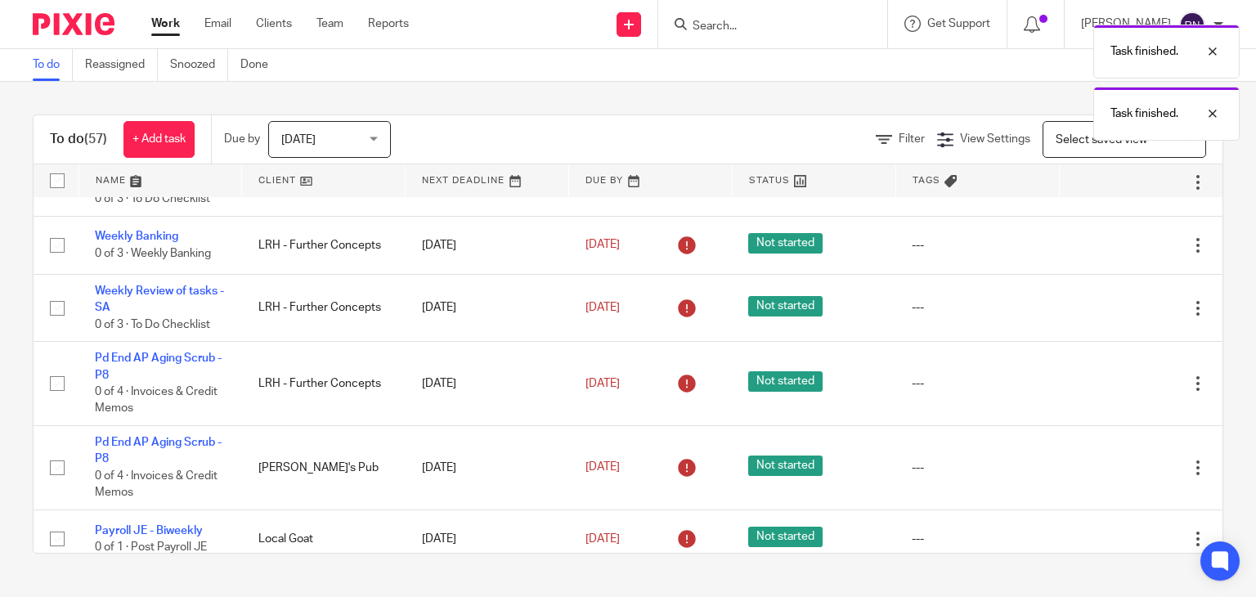
scroll to position [1680, 0]
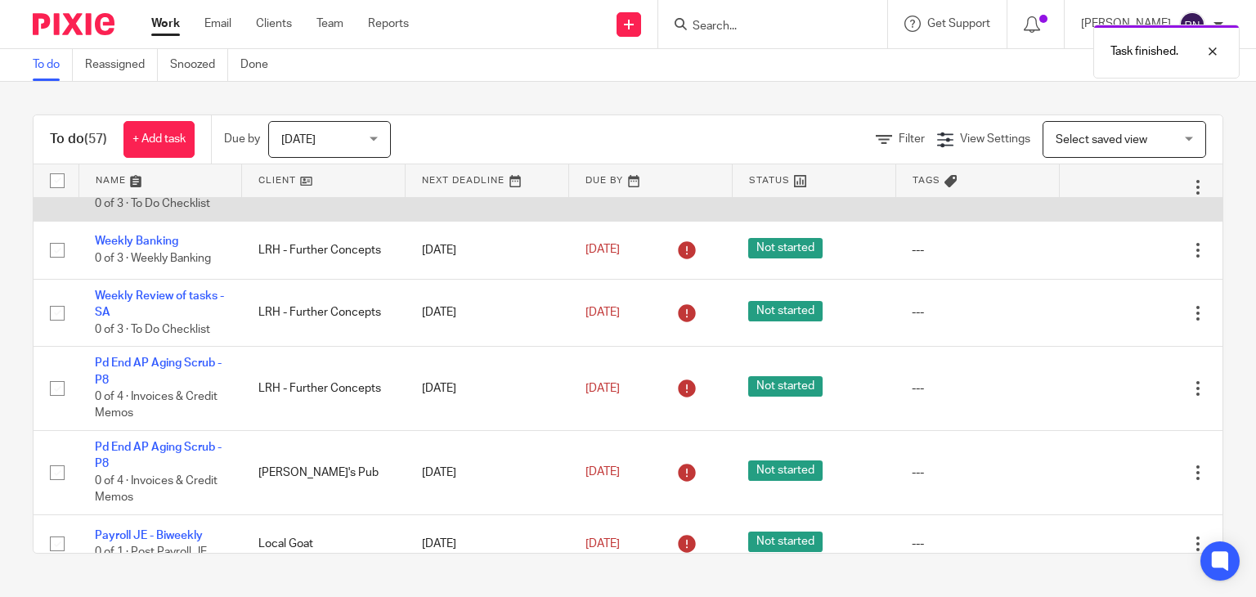
click at [1108, 196] on icon at bounding box center [1116, 187] width 16 height 16
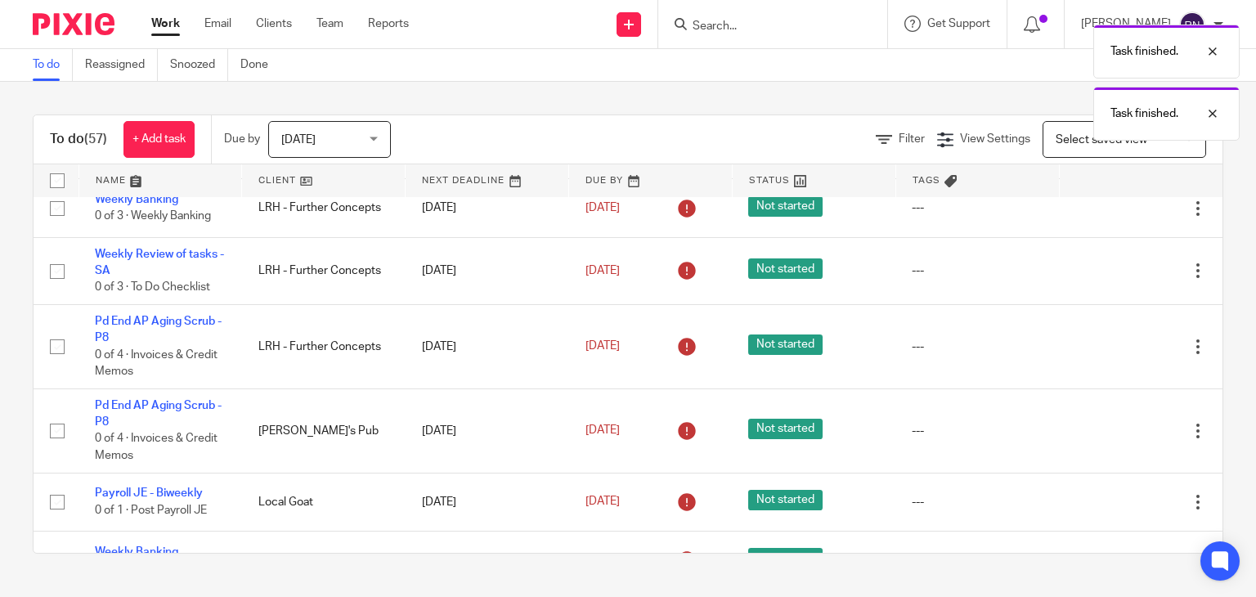
scroll to position [1654, 0]
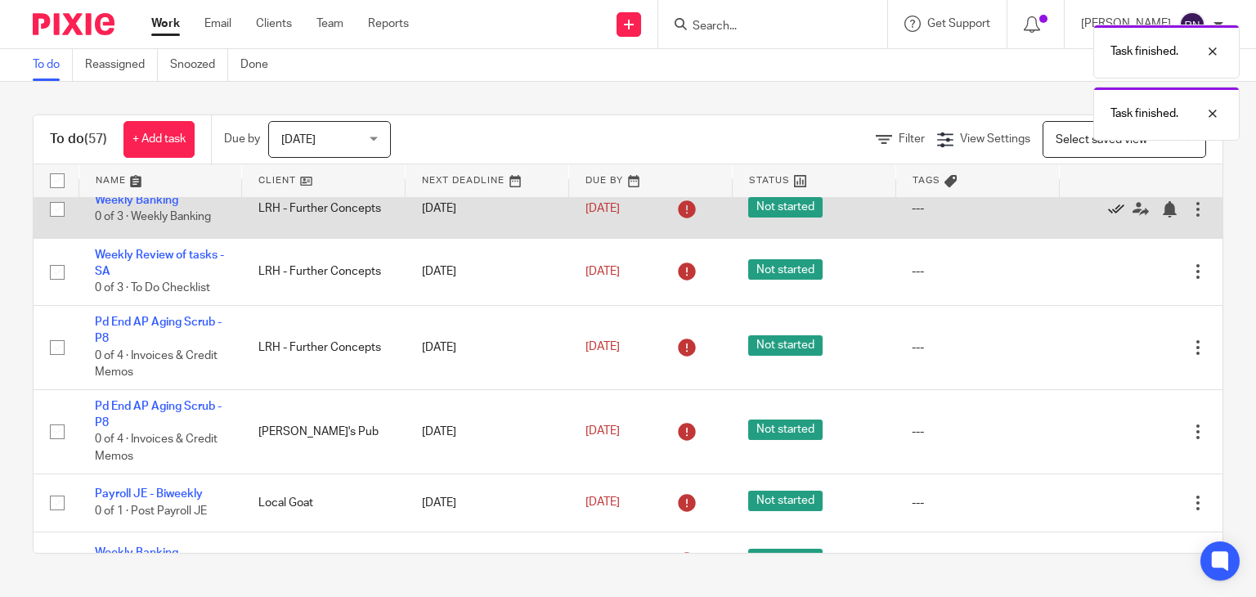
click at [1108, 218] on icon at bounding box center [1116, 209] width 16 height 16
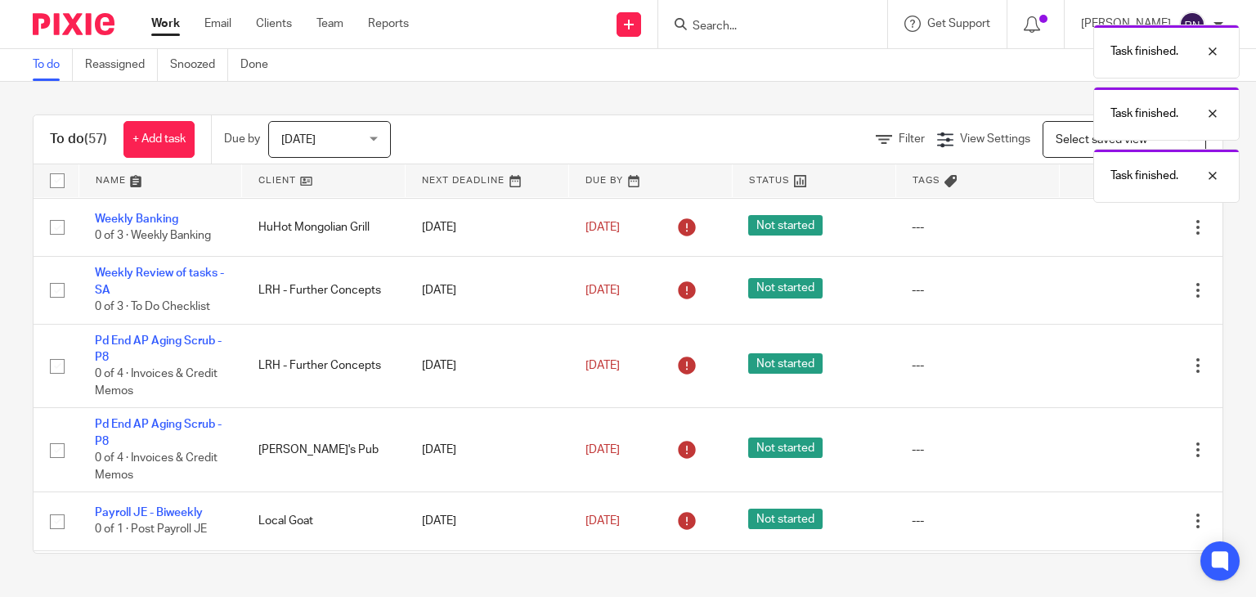
scroll to position [1576, 0]
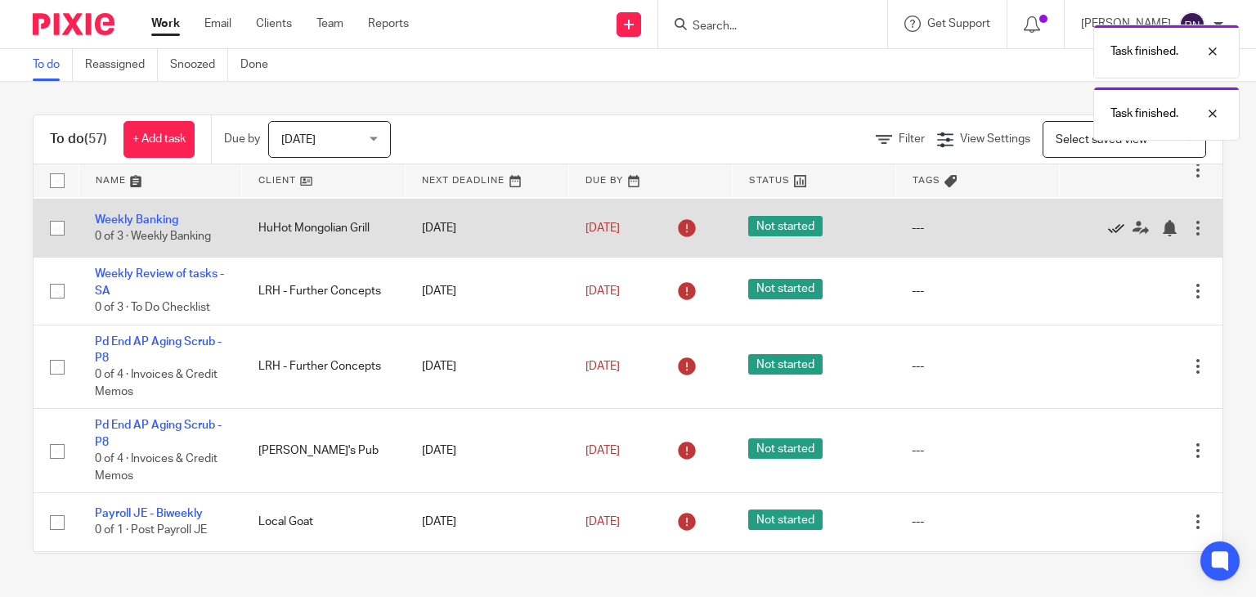
click at [1108, 236] on icon at bounding box center [1116, 228] width 16 height 16
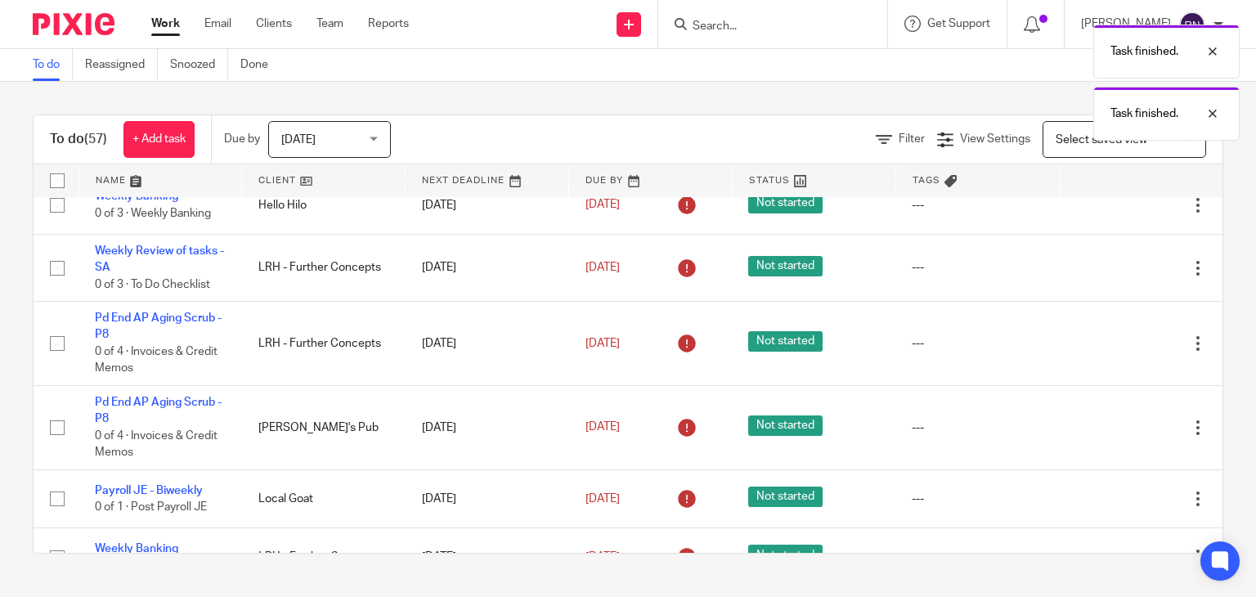
scroll to position [1531, 0]
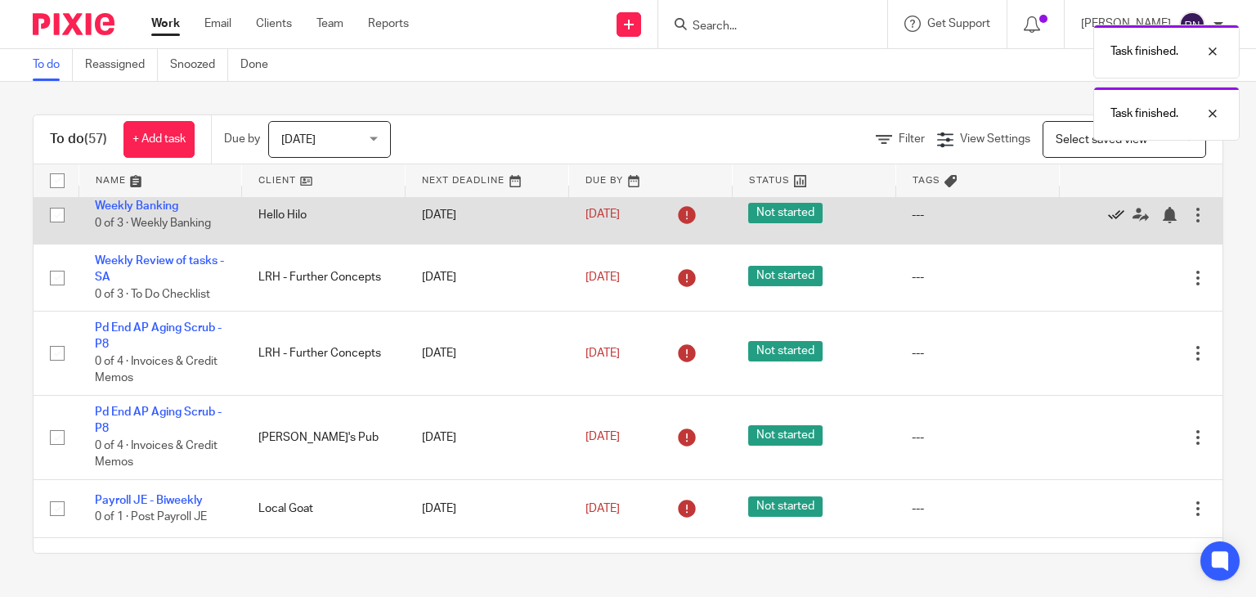
click at [1108, 223] on icon at bounding box center [1116, 215] width 16 height 16
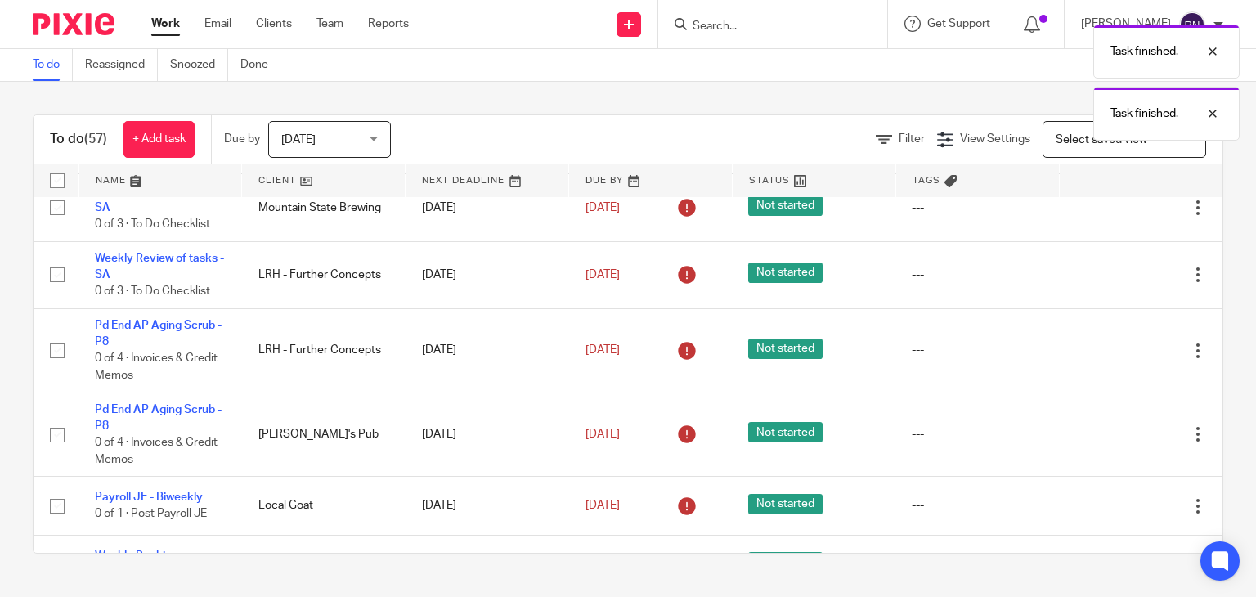
scroll to position [1469, 0]
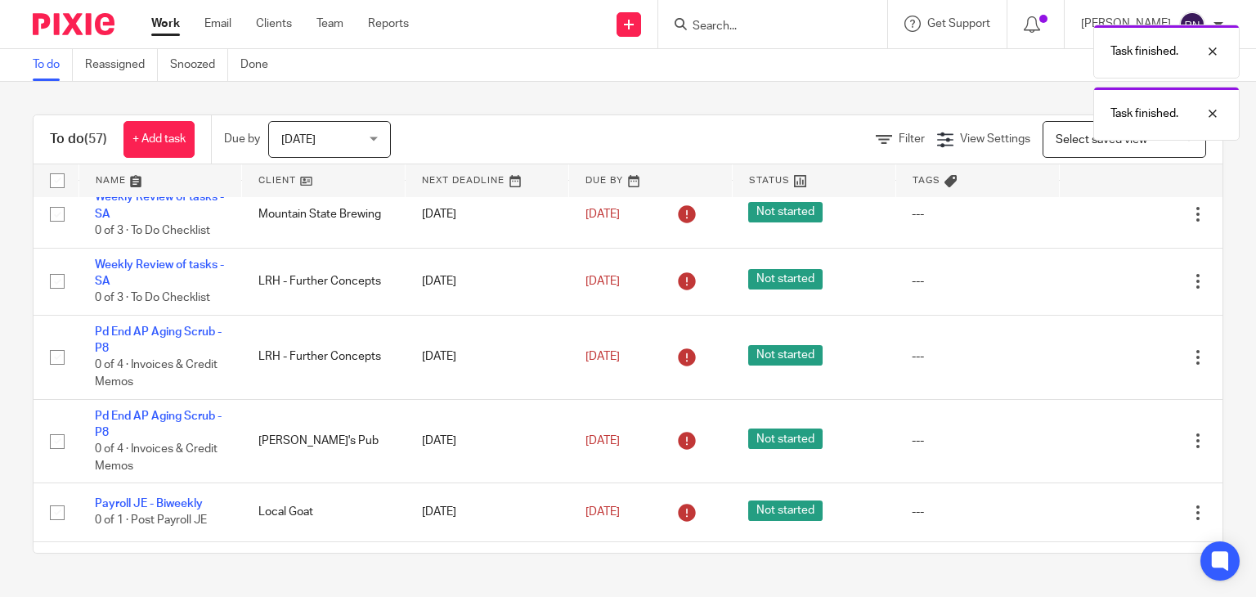
click at [1108, 222] on icon at bounding box center [1116, 214] width 16 height 16
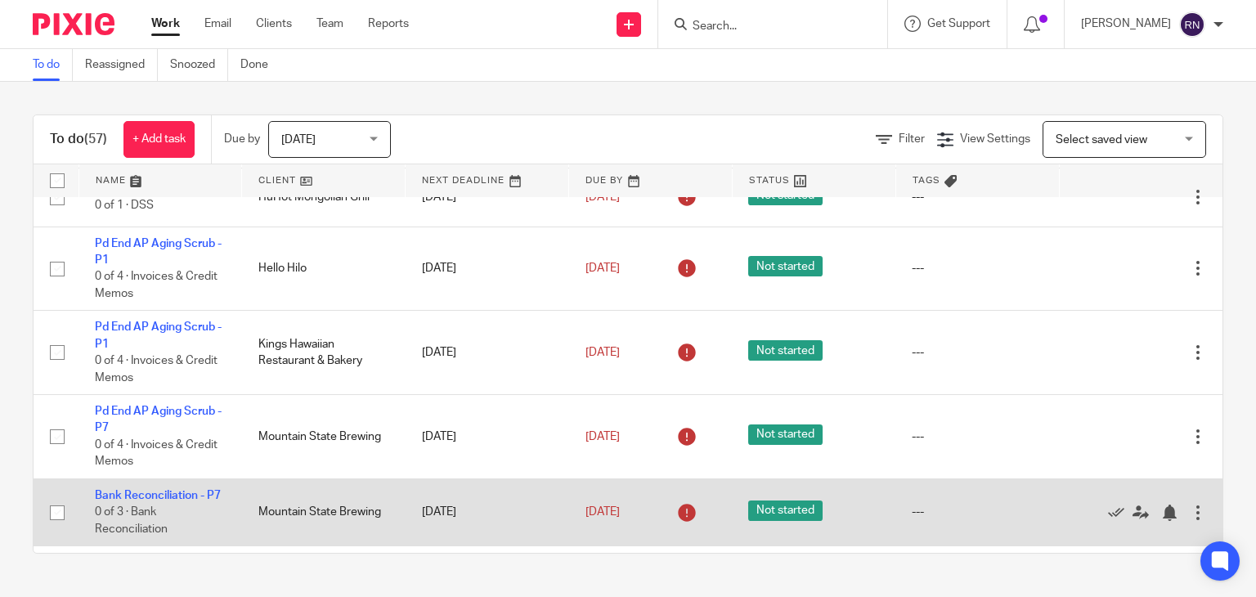
scroll to position [1100, 0]
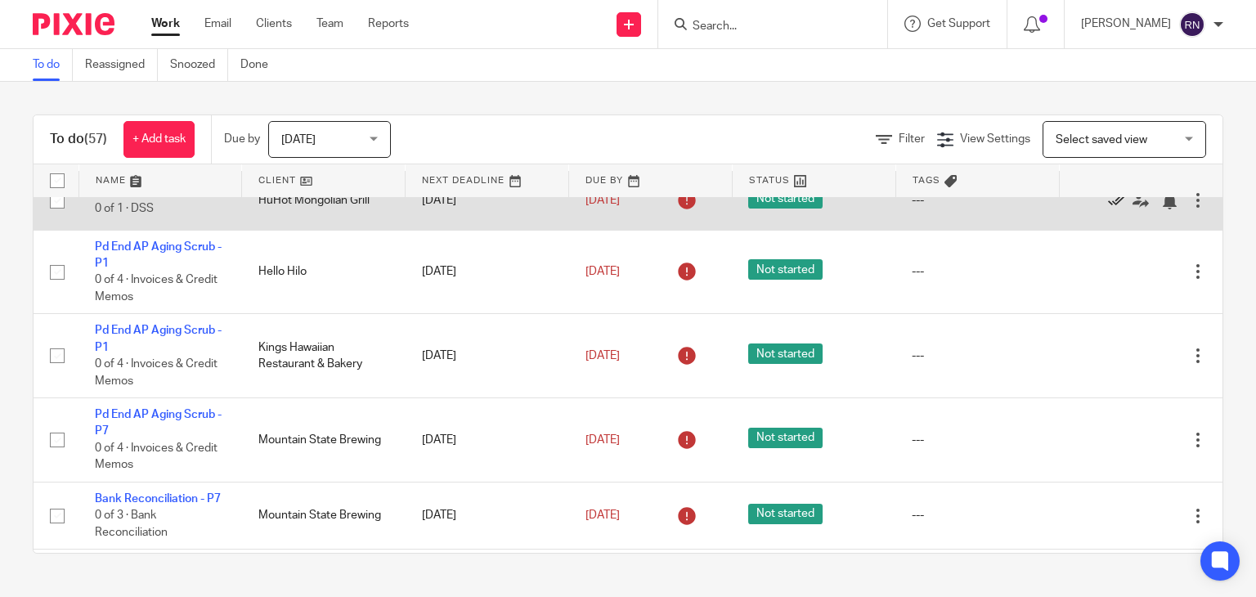
click at [1108, 209] on icon at bounding box center [1116, 201] width 16 height 16
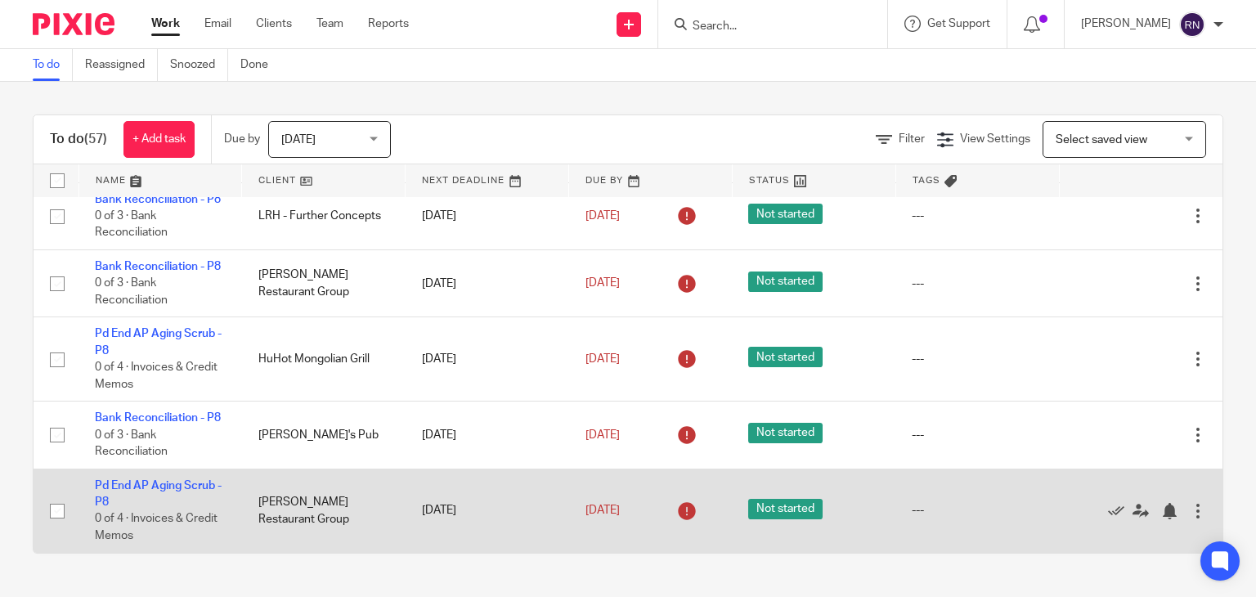
scroll to position [1874, 0]
click at [1108, 512] on icon at bounding box center [1116, 511] width 16 height 16
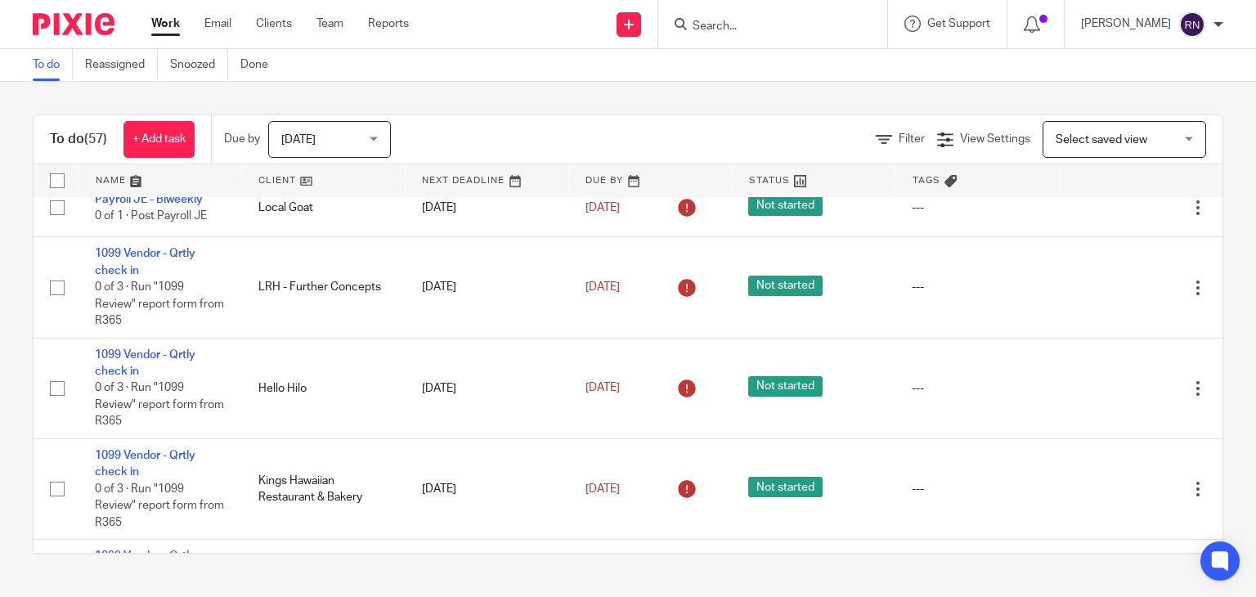
scroll to position [0, 0]
